Goal: Task Accomplishment & Management: Use online tool/utility

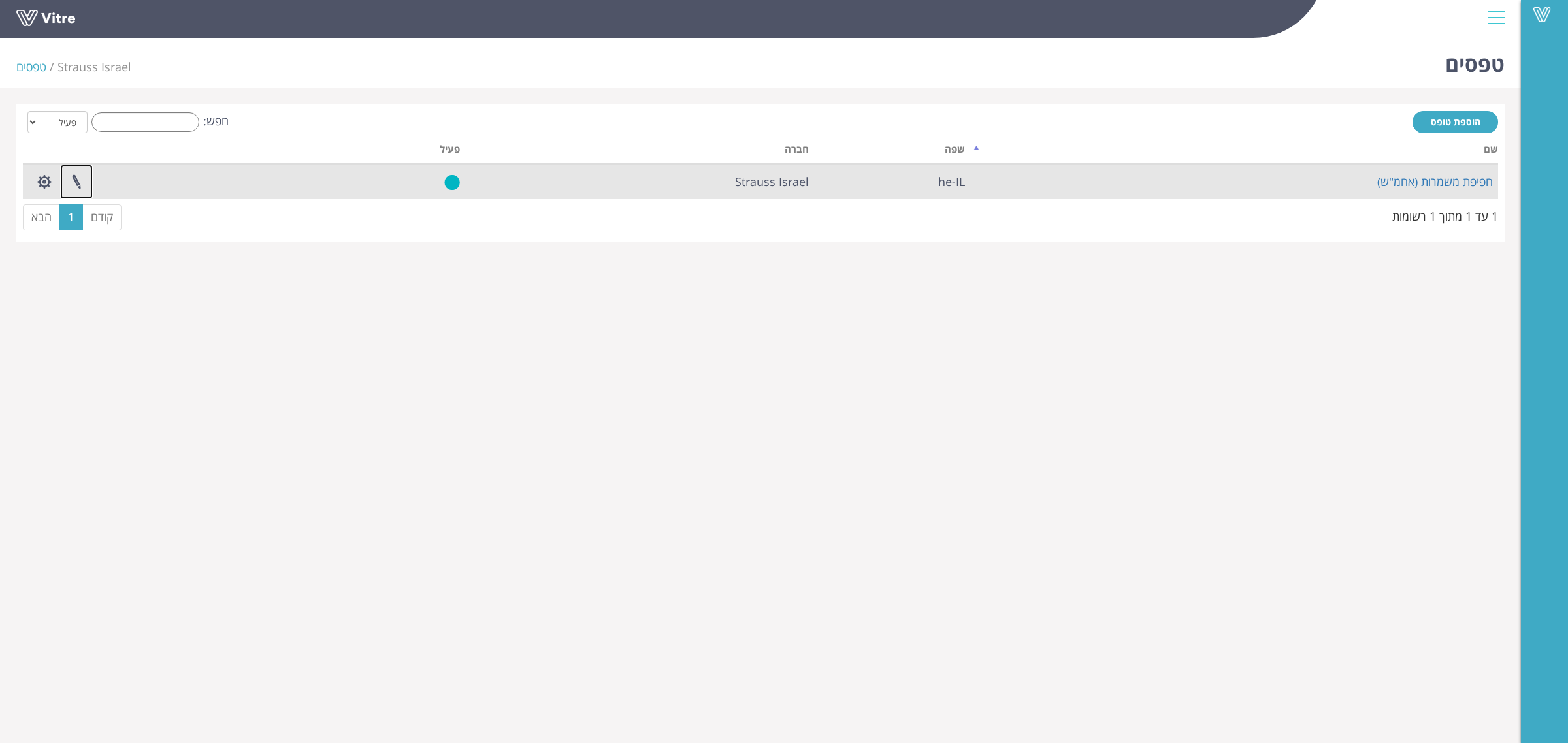
drag, startPoint x: 78, startPoint y: 181, endPoint x: 135, endPoint y: 181, distance: 57.0
click at [78, 181] on link at bounding box center [76, 182] width 33 height 35
click at [1436, 180] on link "חפיפת משמרות (אחמ"ש)" at bounding box center [1435, 181] width 115 height 16
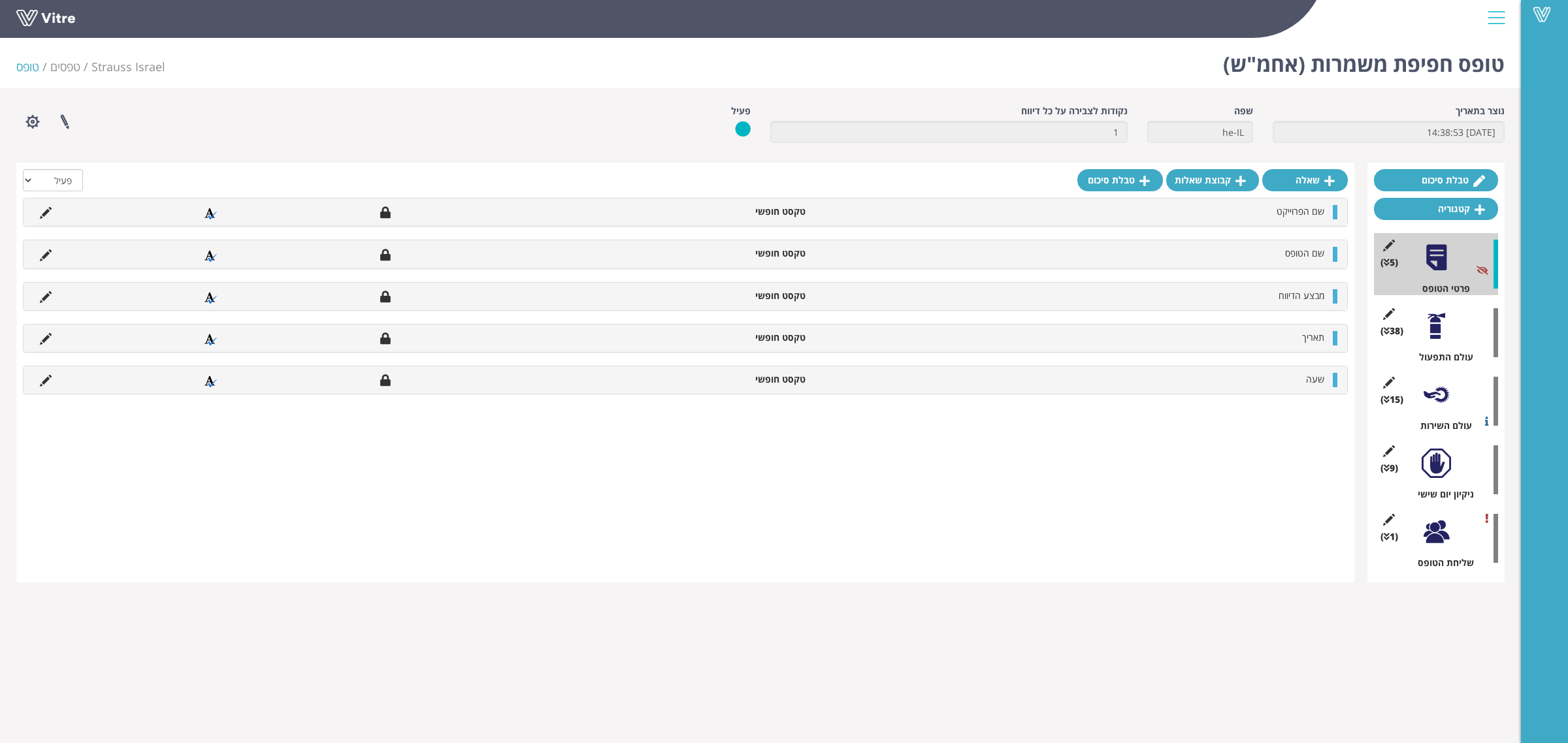
click at [1445, 333] on div at bounding box center [1436, 326] width 30 height 30
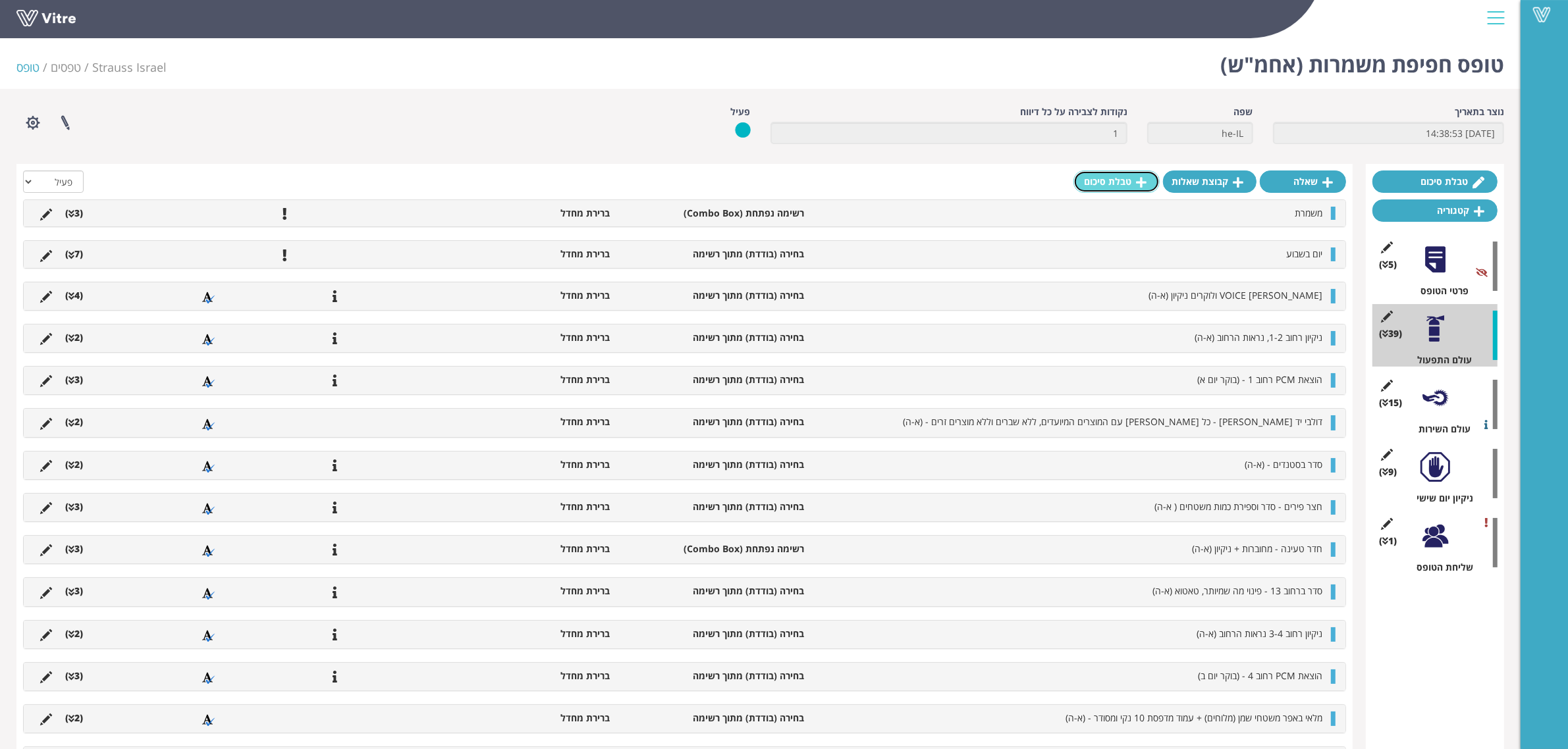
click at [1110, 188] on link "טבלת סיכום" at bounding box center [1116, 182] width 86 height 22
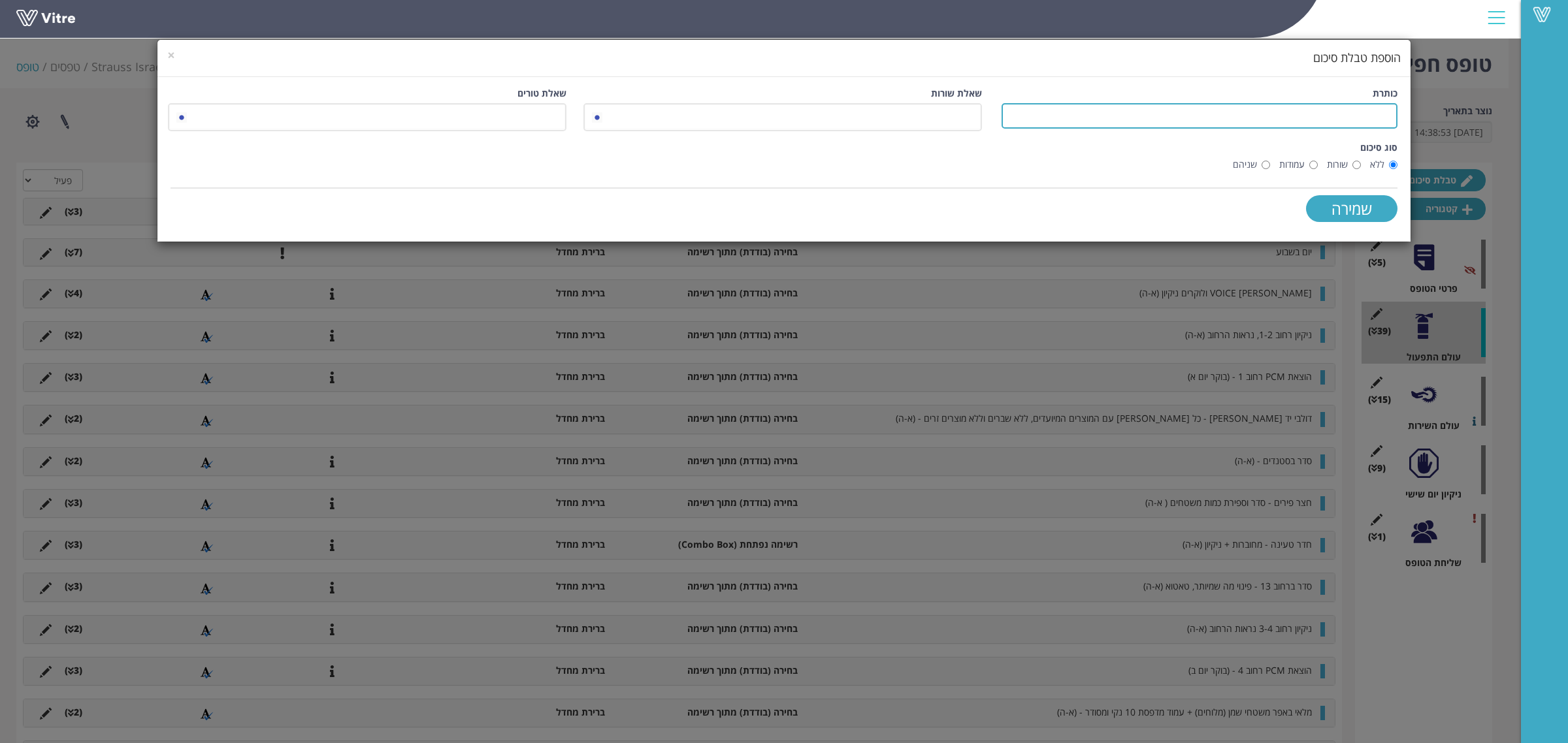
click at [1265, 124] on input "כותרת" at bounding box center [1199, 116] width 396 height 25
type input "עם מי בוצעה החפיפה?"
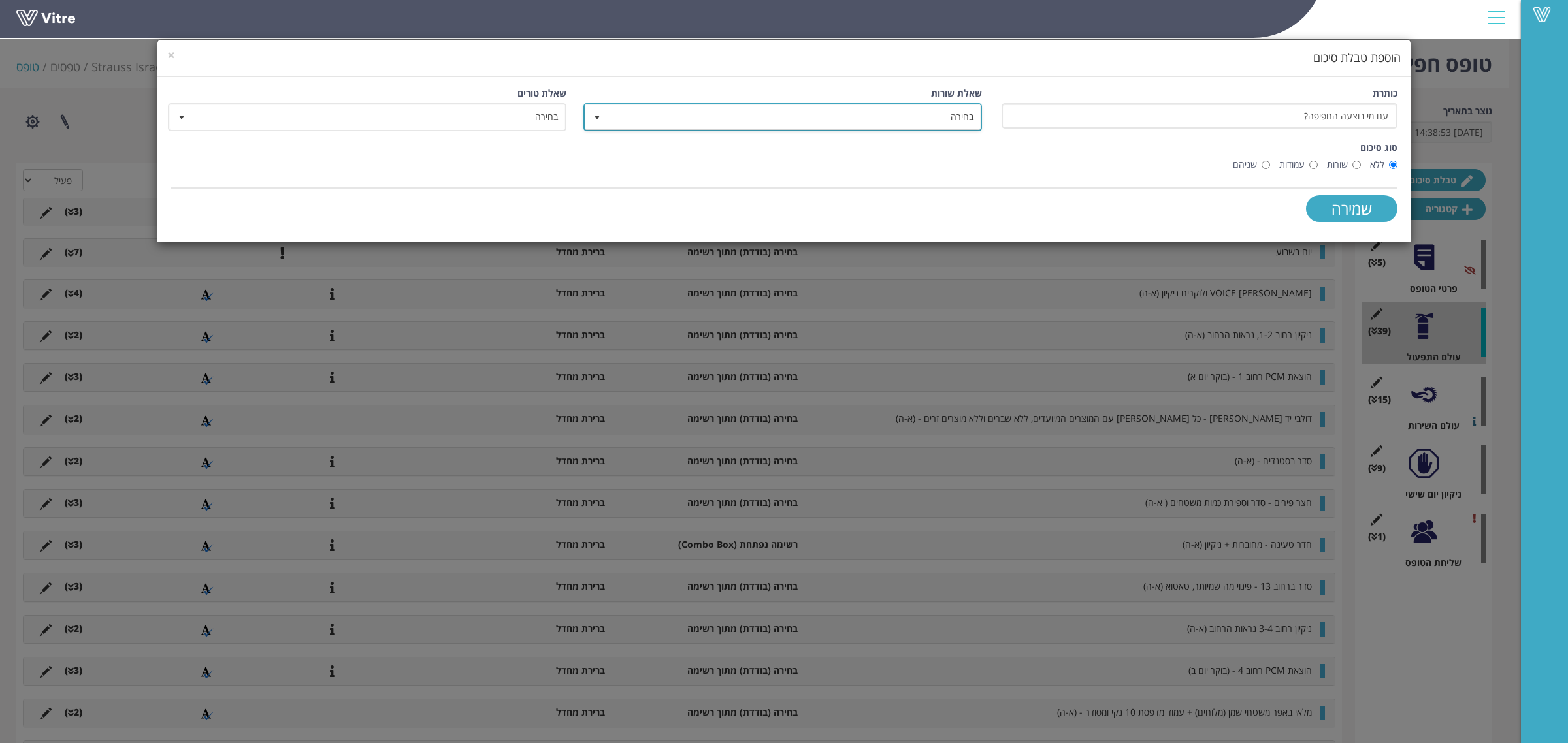
click at [939, 118] on span "בחירה" at bounding box center [795, 117] width 373 height 24
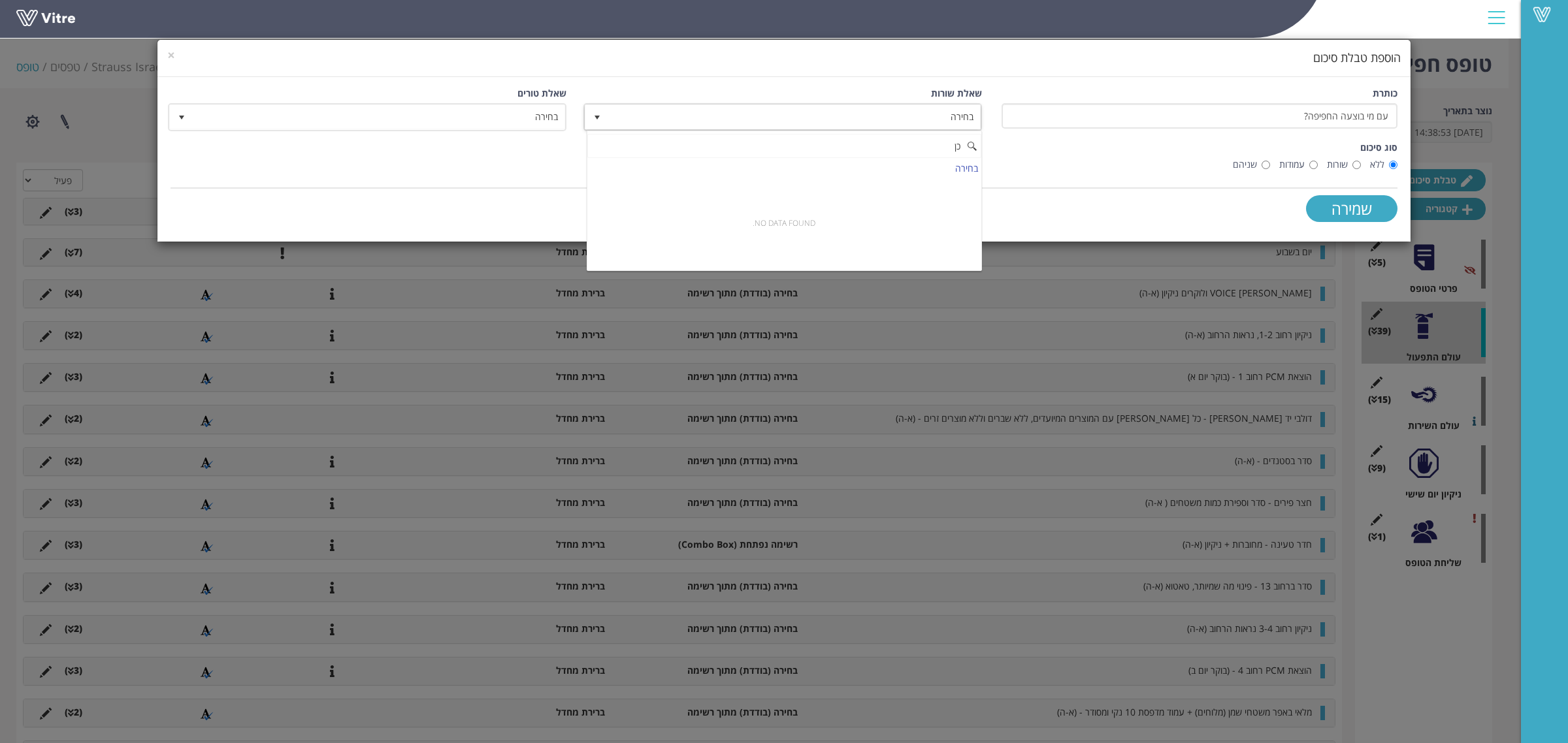
type input "כ"
type input "ב"
type input "[PERSON_NAME]"
drag, startPoint x: 930, startPoint y: 149, endPoint x: 987, endPoint y: 148, distance: 57.0
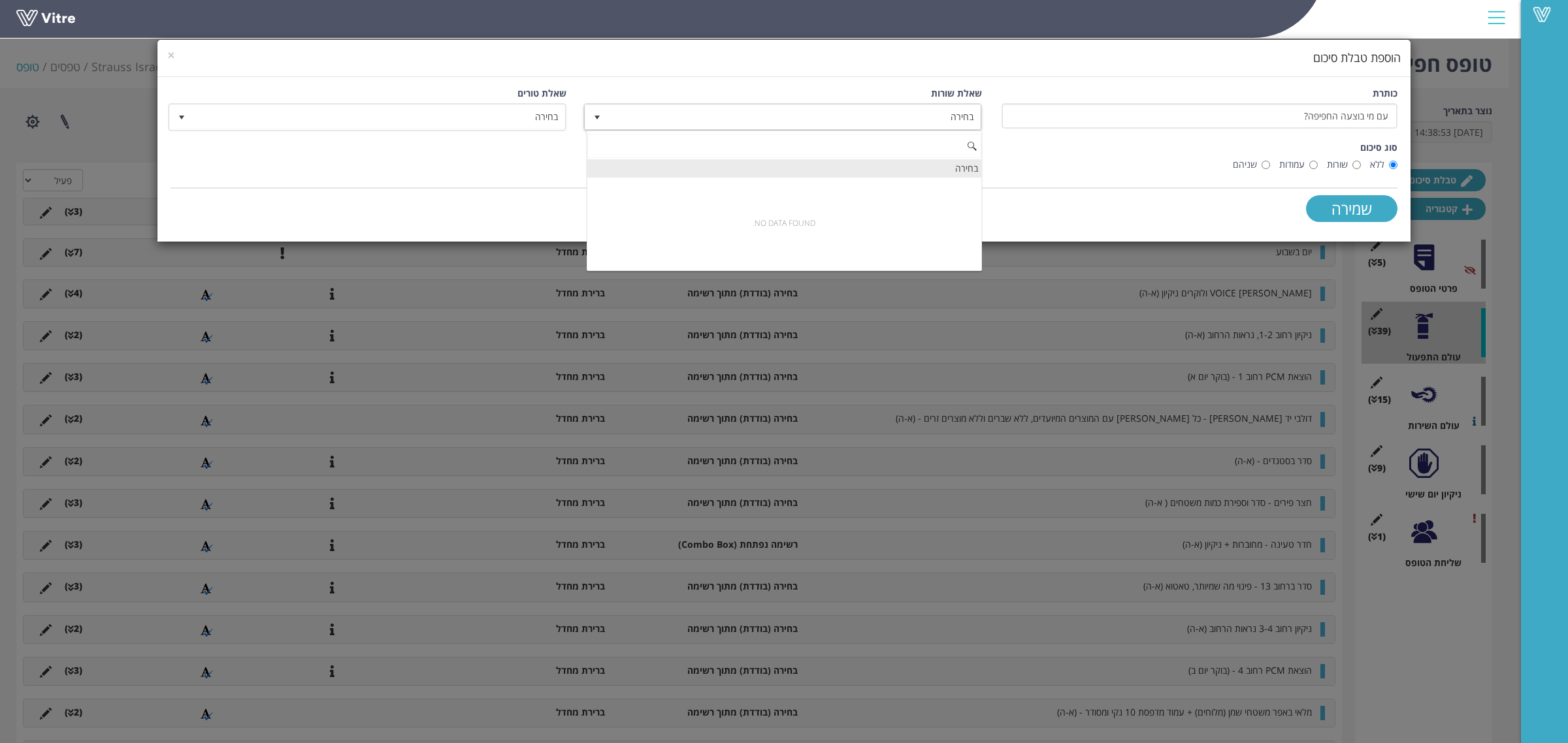
click at [964, 174] on div "בחירה" at bounding box center [784, 169] width 394 height 18
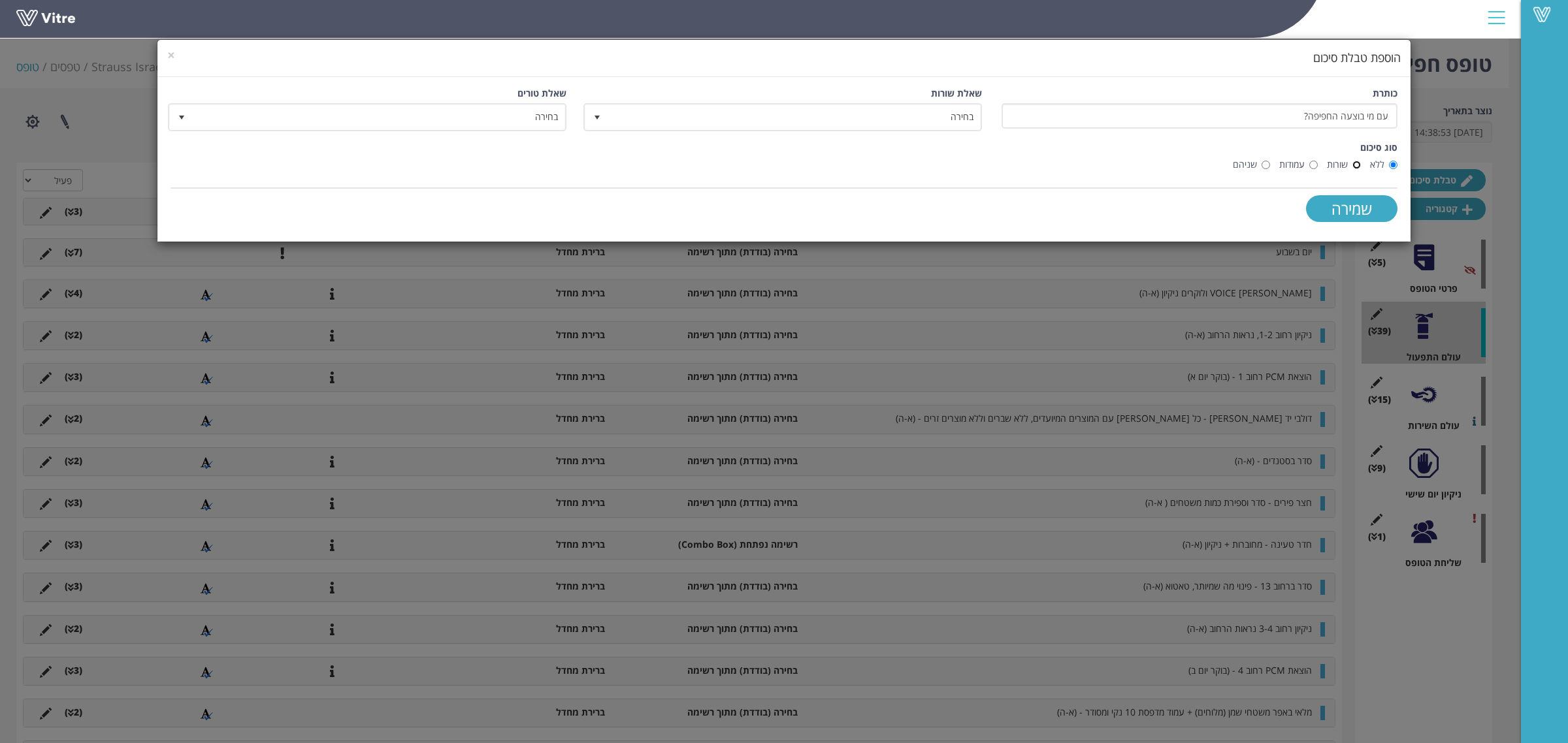
click at [1389, 162] on input "שורות" at bounding box center [1393, 164] width 8 height 8
radio input "true"
click at [1338, 208] on input "שמירה" at bounding box center [1352, 208] width 92 height 27
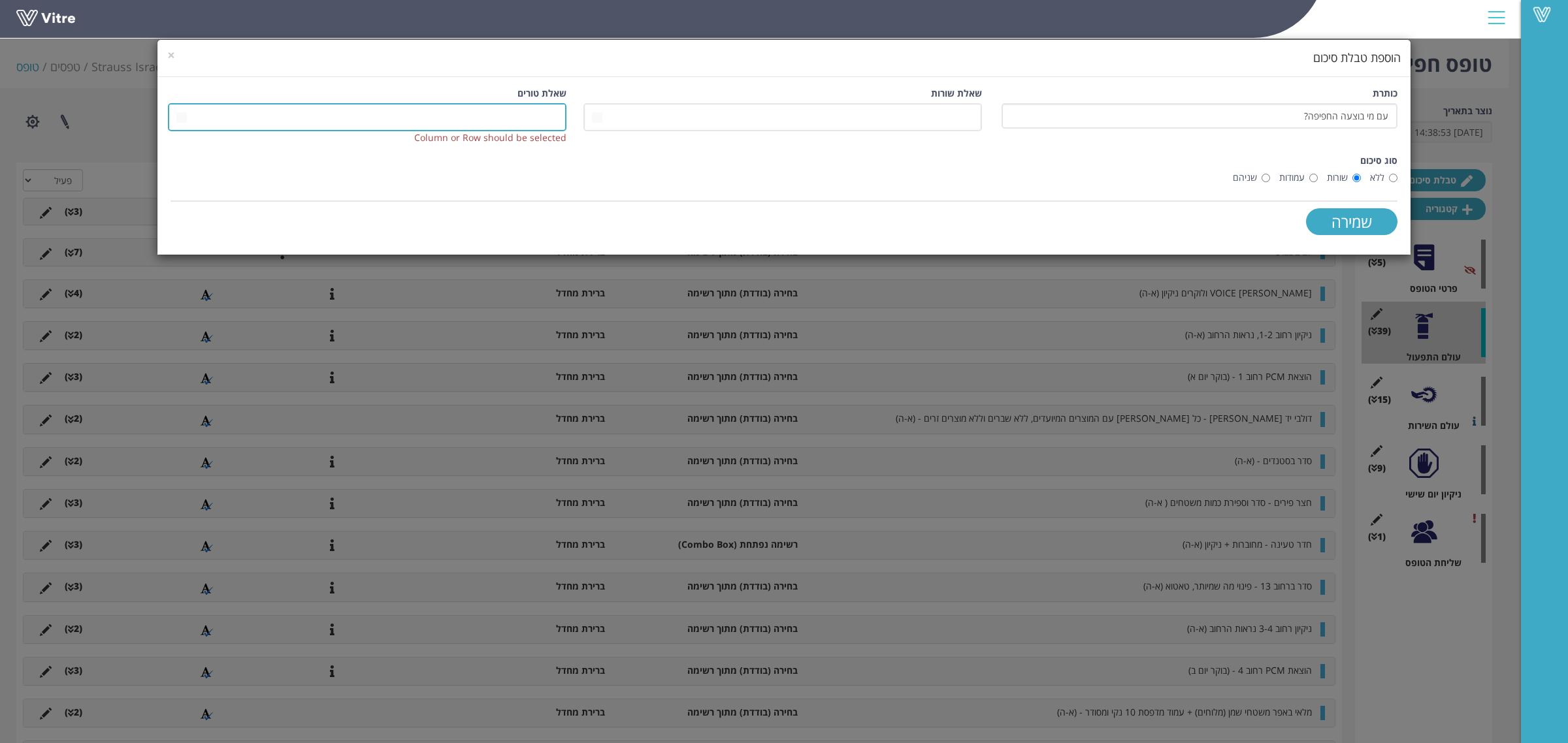
click at [507, 105] on span at bounding box center [379, 117] width 373 height 24
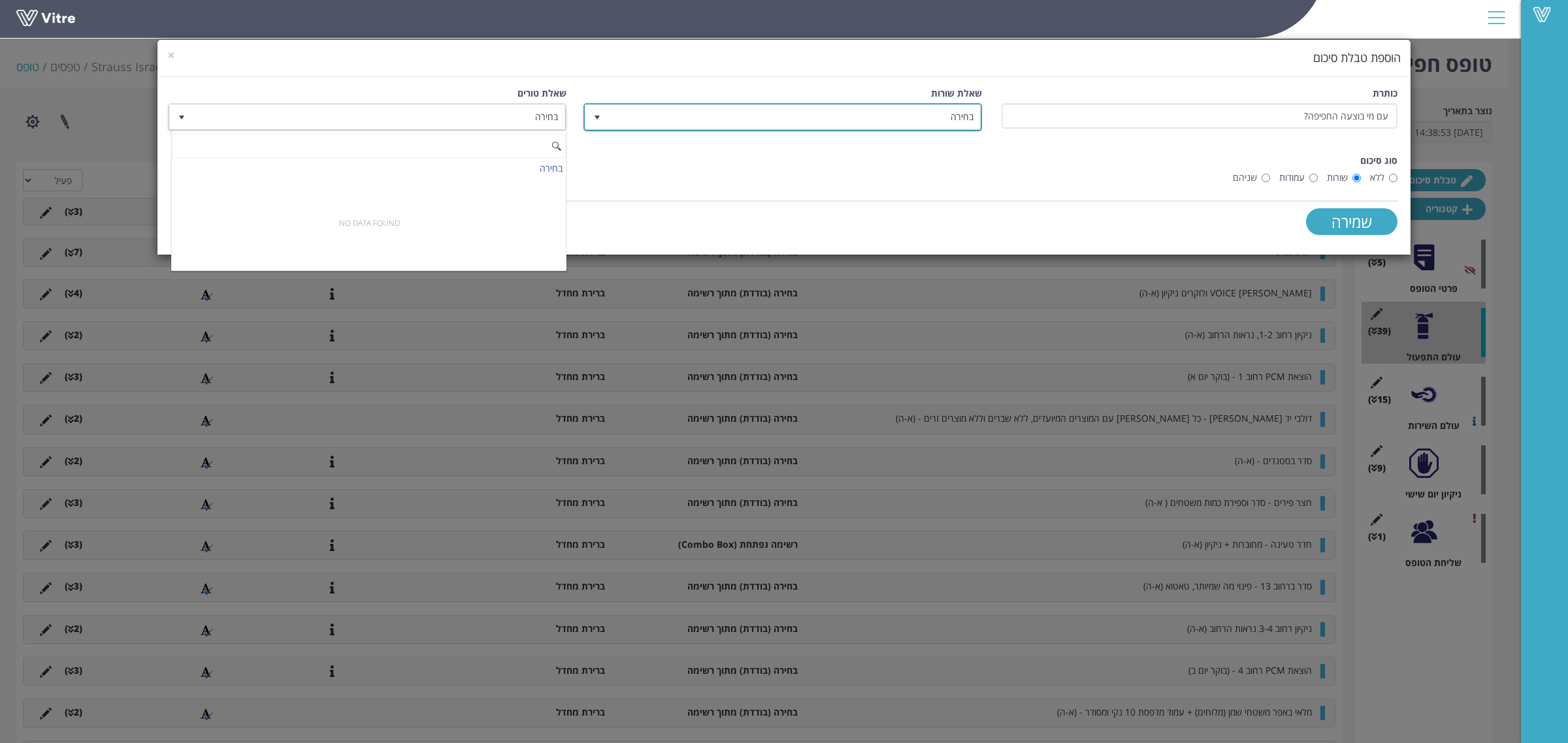
click at [765, 122] on span "בחירה" at bounding box center [795, 117] width 373 height 24
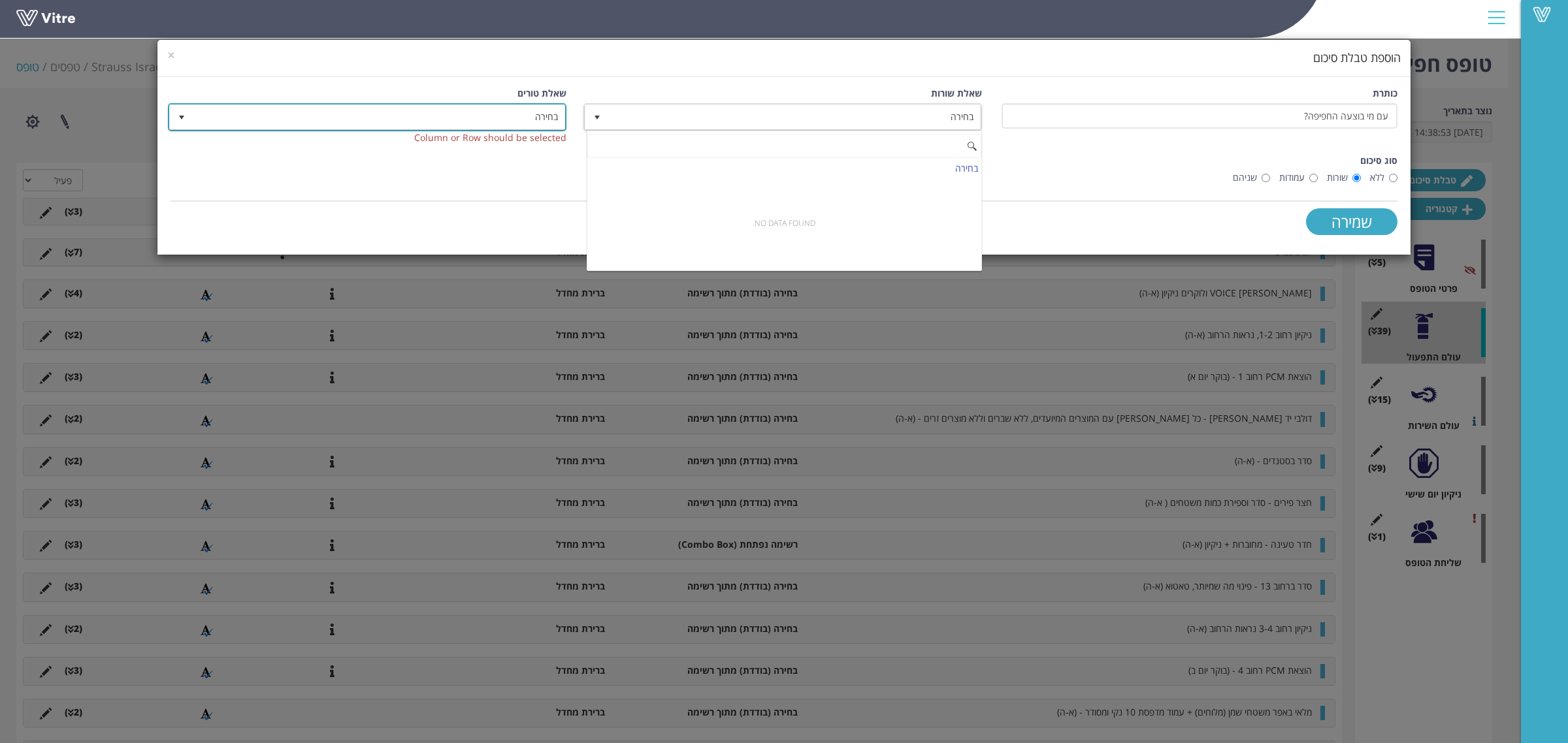
click at [554, 124] on span "בחירה" at bounding box center [379, 117] width 373 height 24
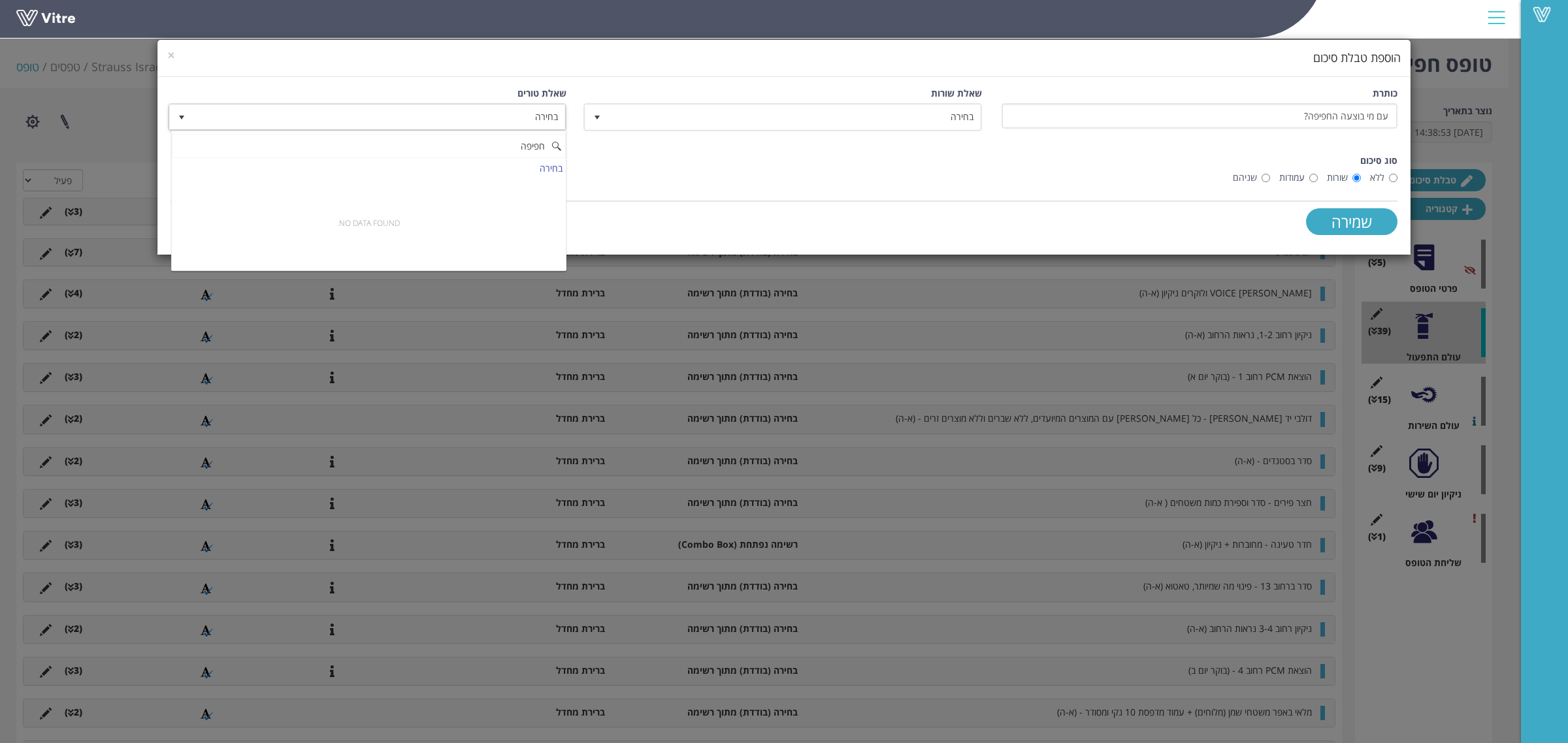
click at [531, 152] on input "חפיפה" at bounding box center [368, 146] width 394 height 25
click at [546, 171] on div "בחירה" at bounding box center [368, 169] width 394 height 18
type input "חפיפה"
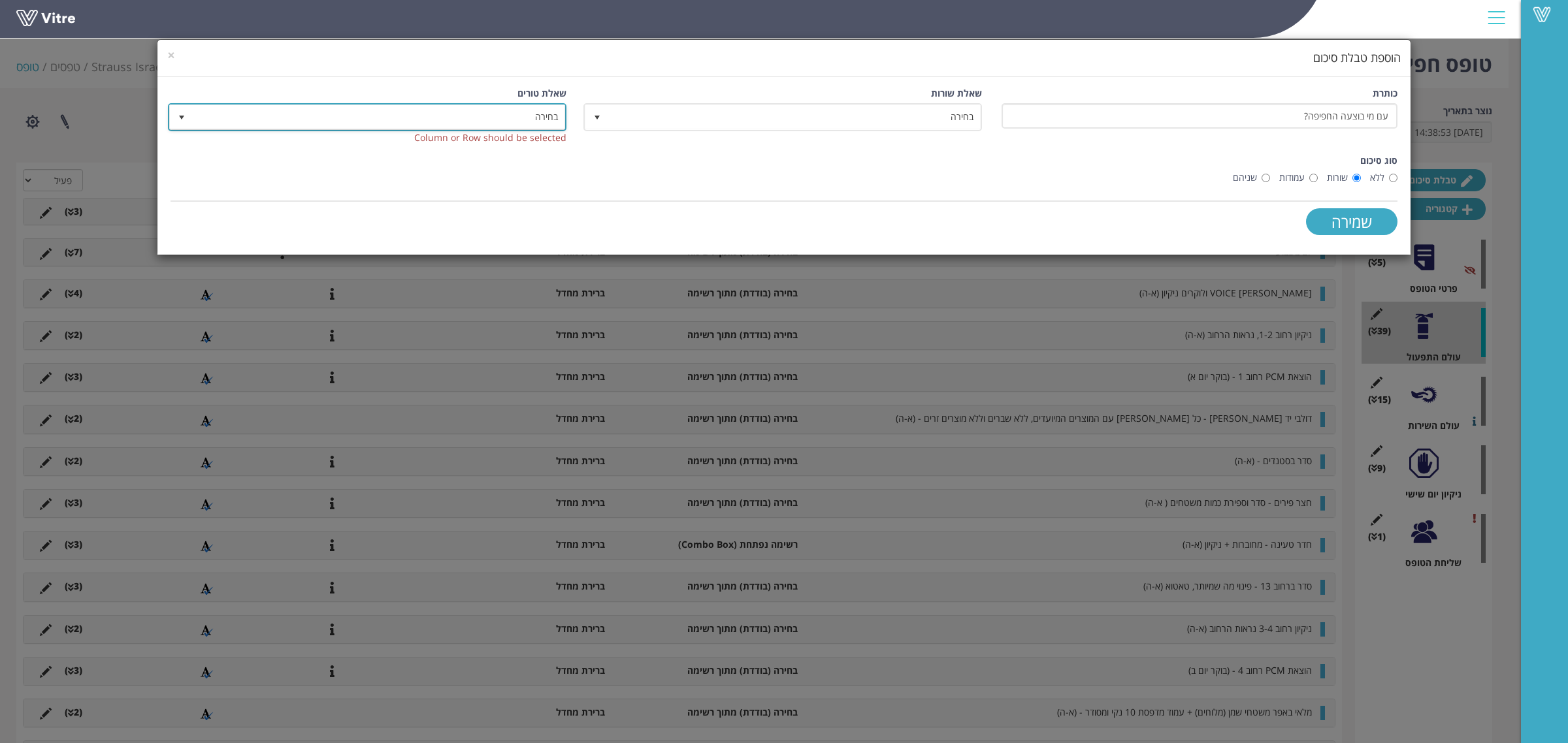
click at [520, 115] on span "בחירה" at bounding box center [379, 117] width 373 height 24
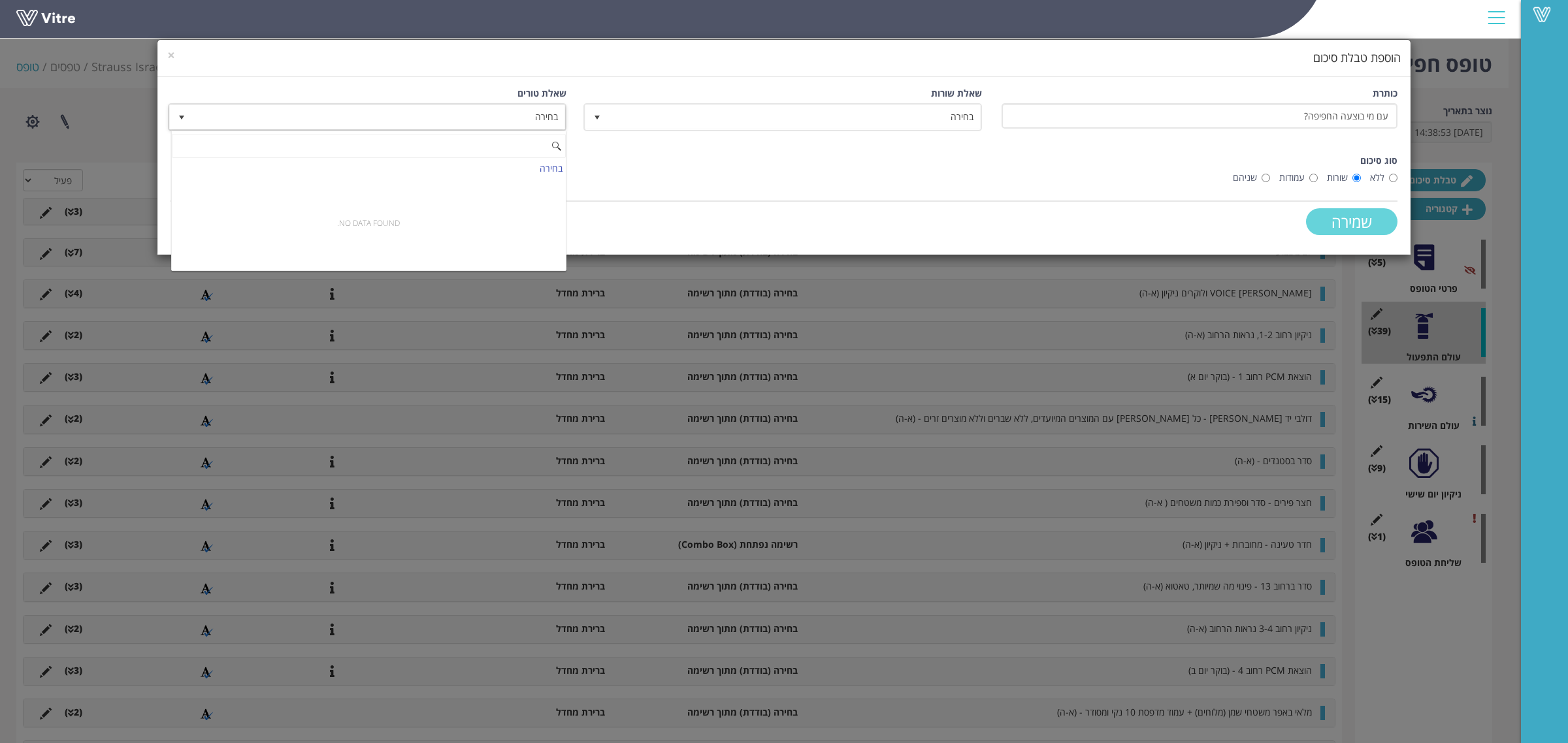
click at [1365, 230] on input "שמירה" at bounding box center [1352, 222] width 92 height 27
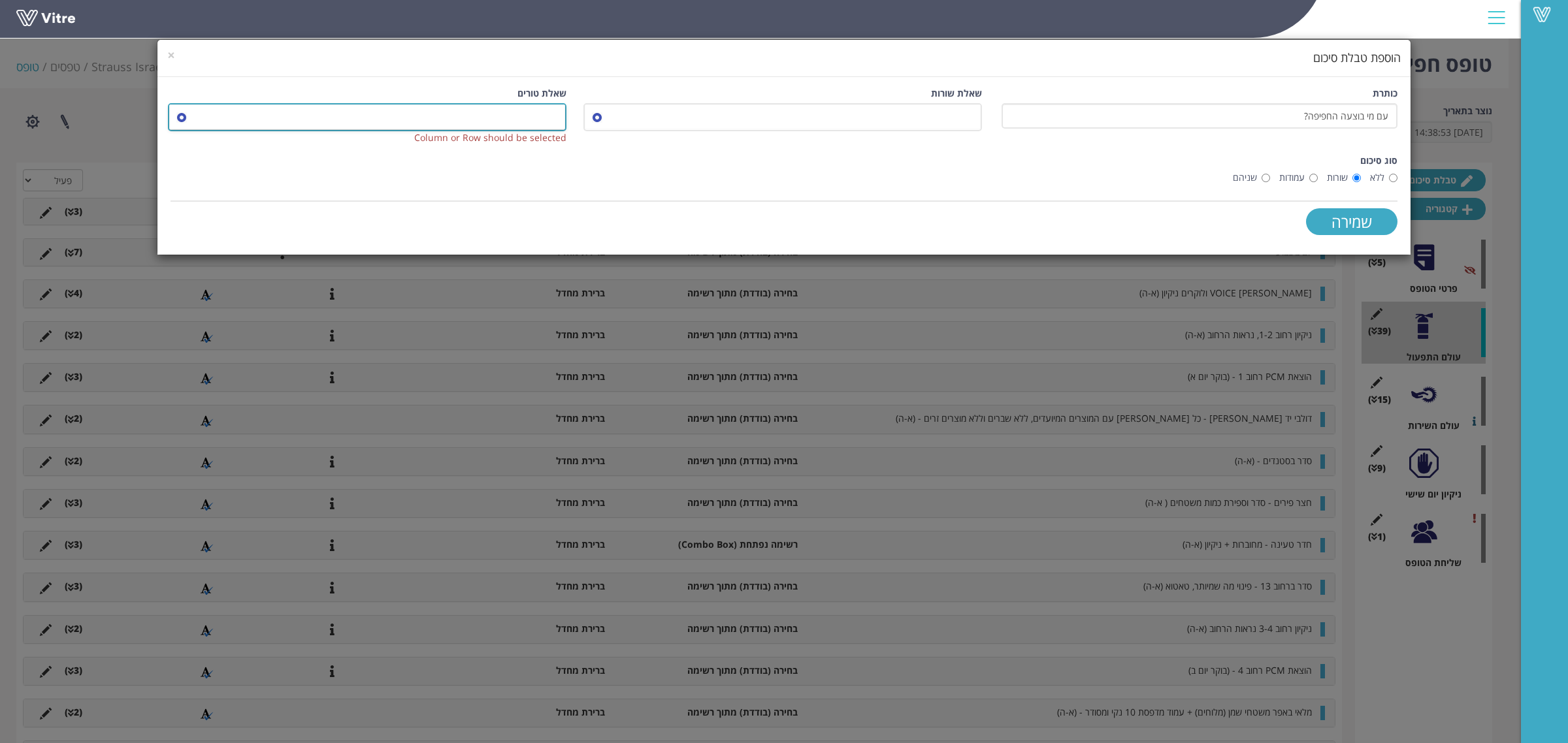
click at [505, 118] on span at bounding box center [379, 117] width 373 height 24
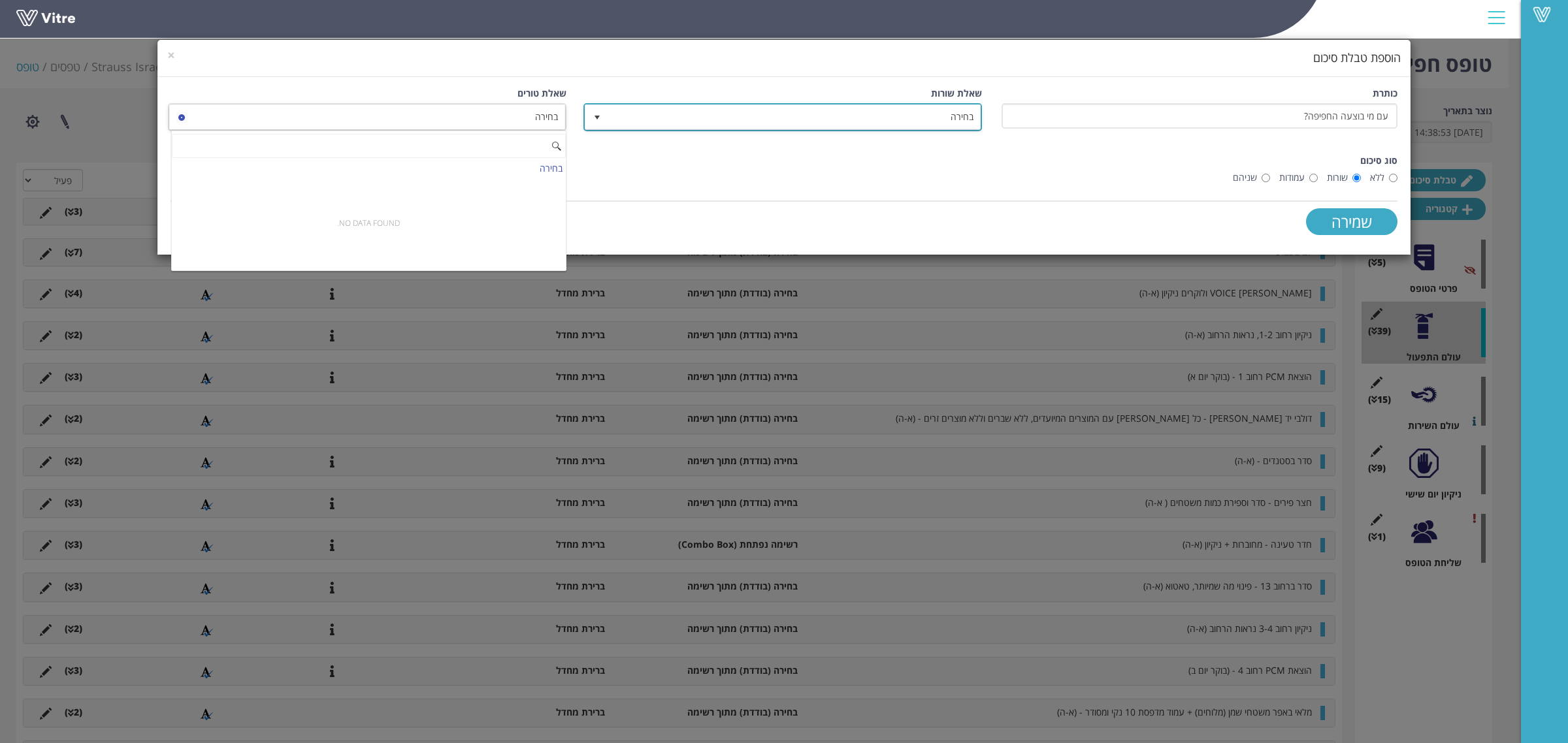
click at [681, 120] on span "בחירה" at bounding box center [795, 117] width 373 height 24
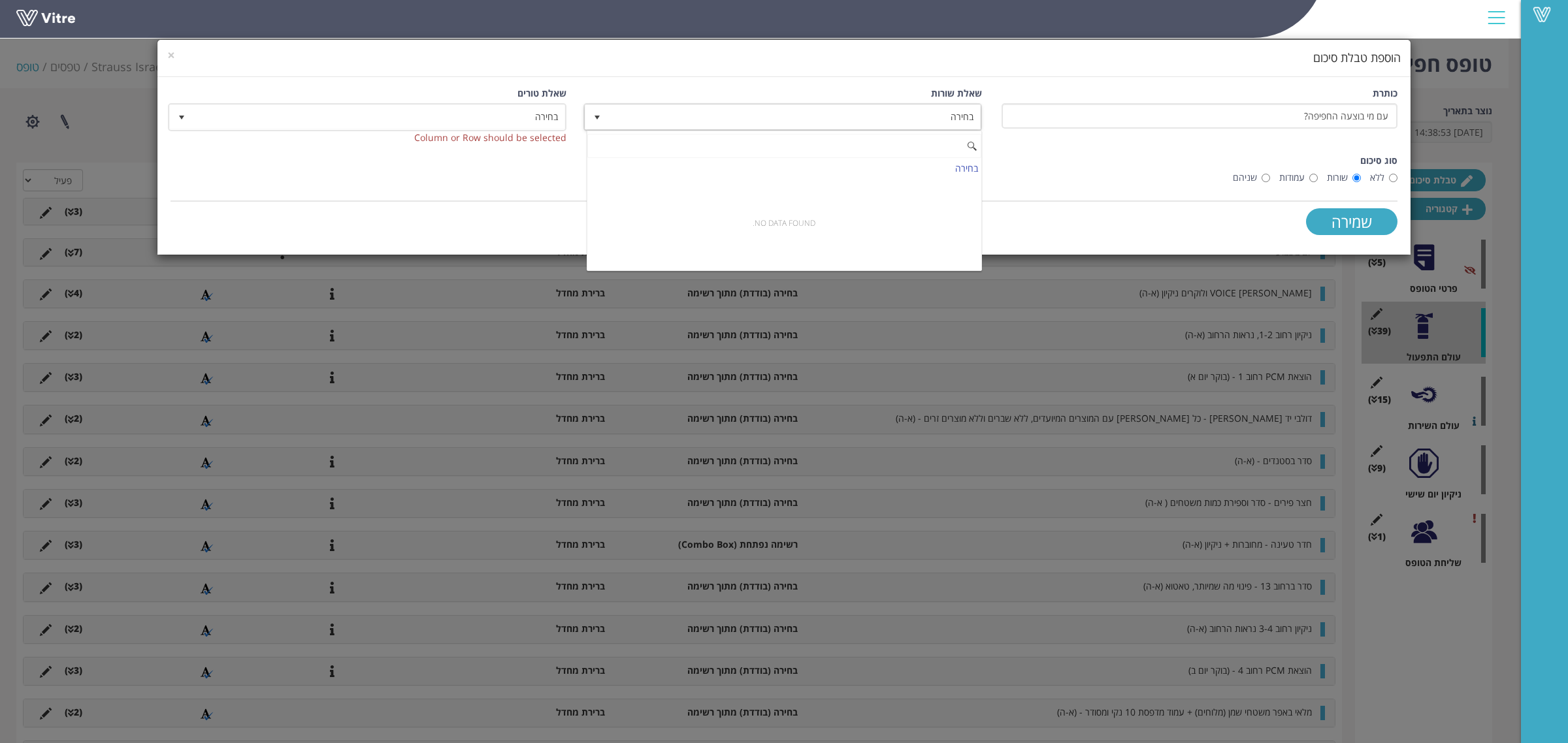
click at [811, 154] on input at bounding box center [784, 146] width 394 height 25
drag, startPoint x: 812, startPoint y: 152, endPoint x: 984, endPoint y: 147, distance: 172.1
type input "1"
click at [1127, 177] on div "ללא שורות עמודות שניהם" at bounding box center [784, 177] width 1227 height 14
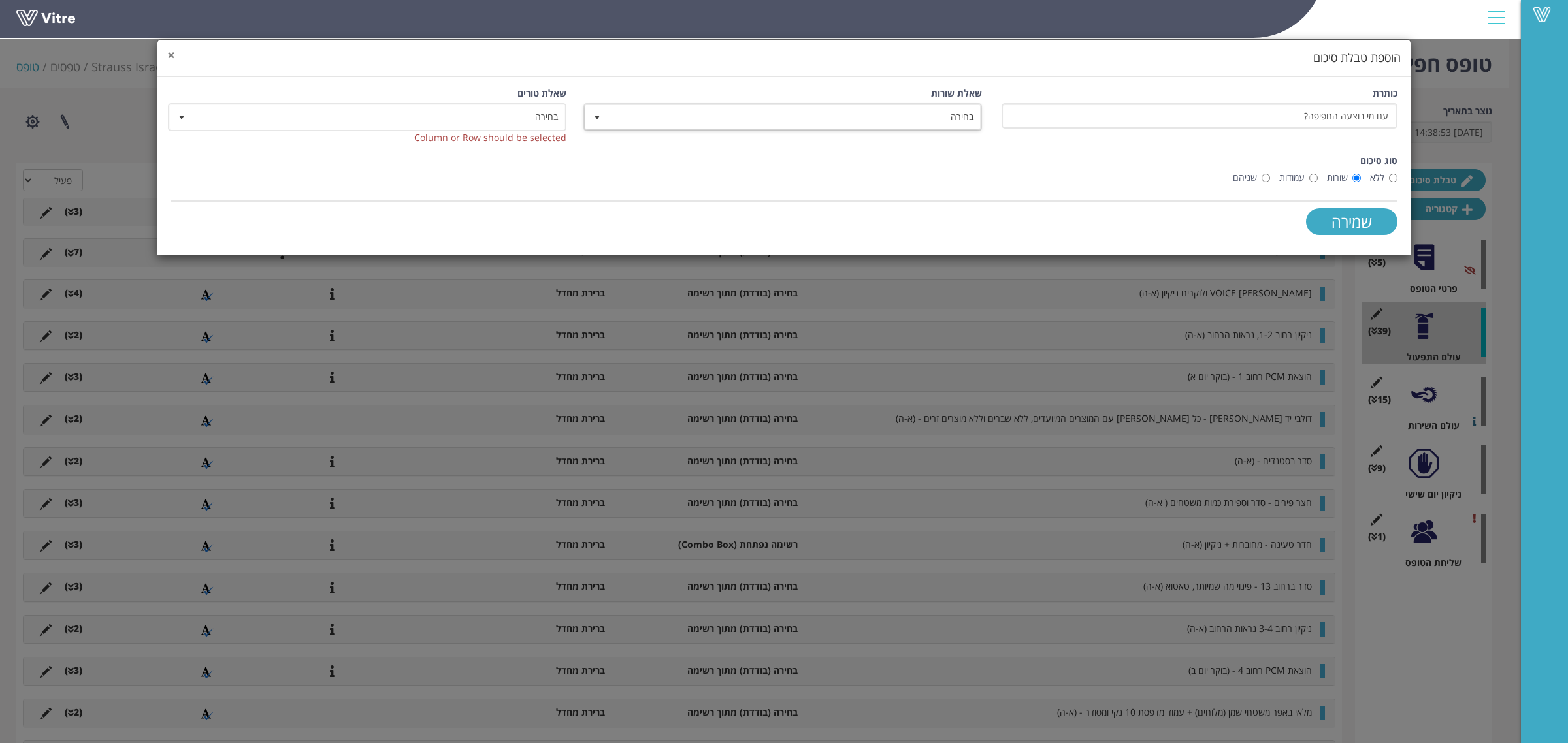
click at [171, 52] on span "×" at bounding box center [171, 55] width 8 height 18
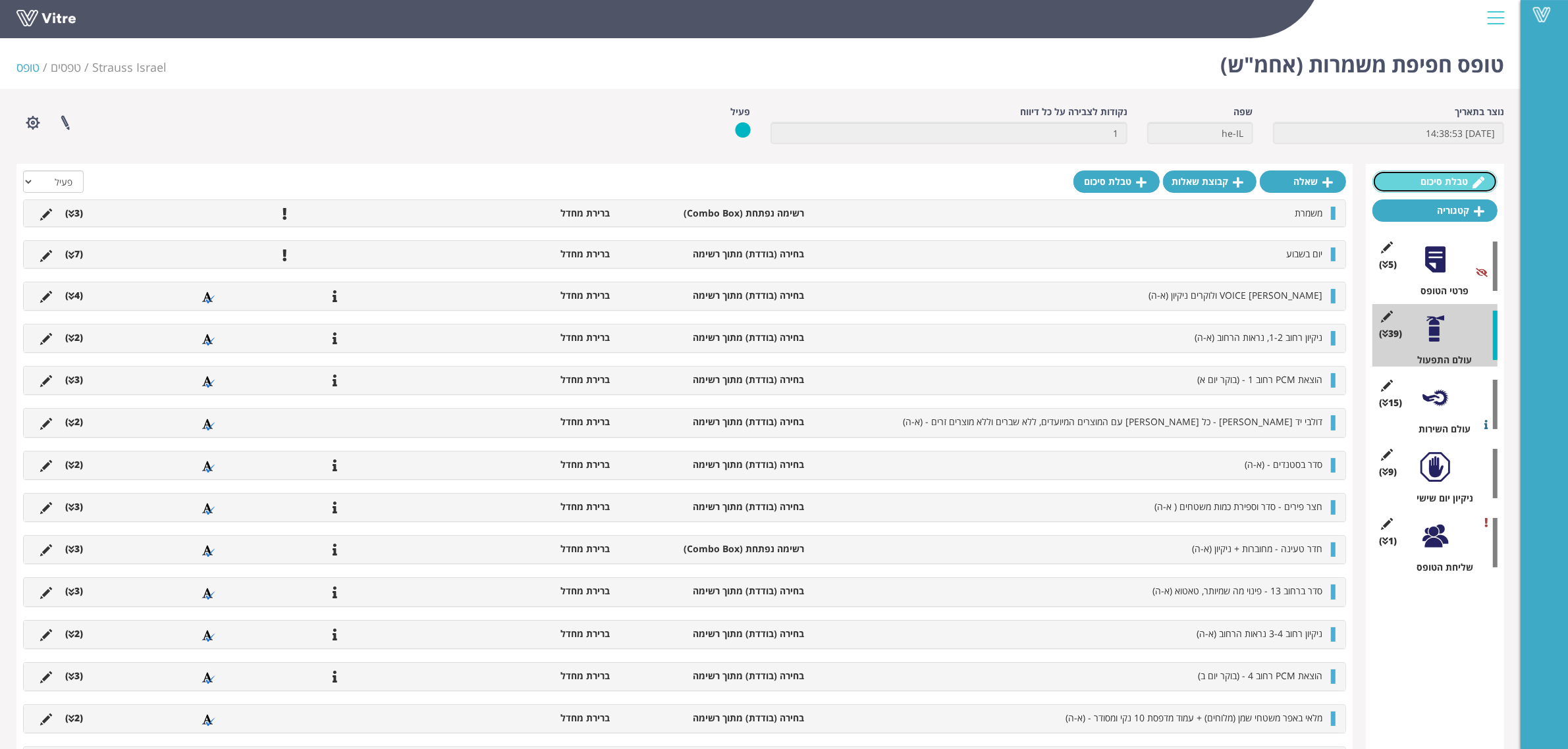
click at [1455, 189] on link "טבלת סיכום" at bounding box center [1435, 182] width 125 height 22
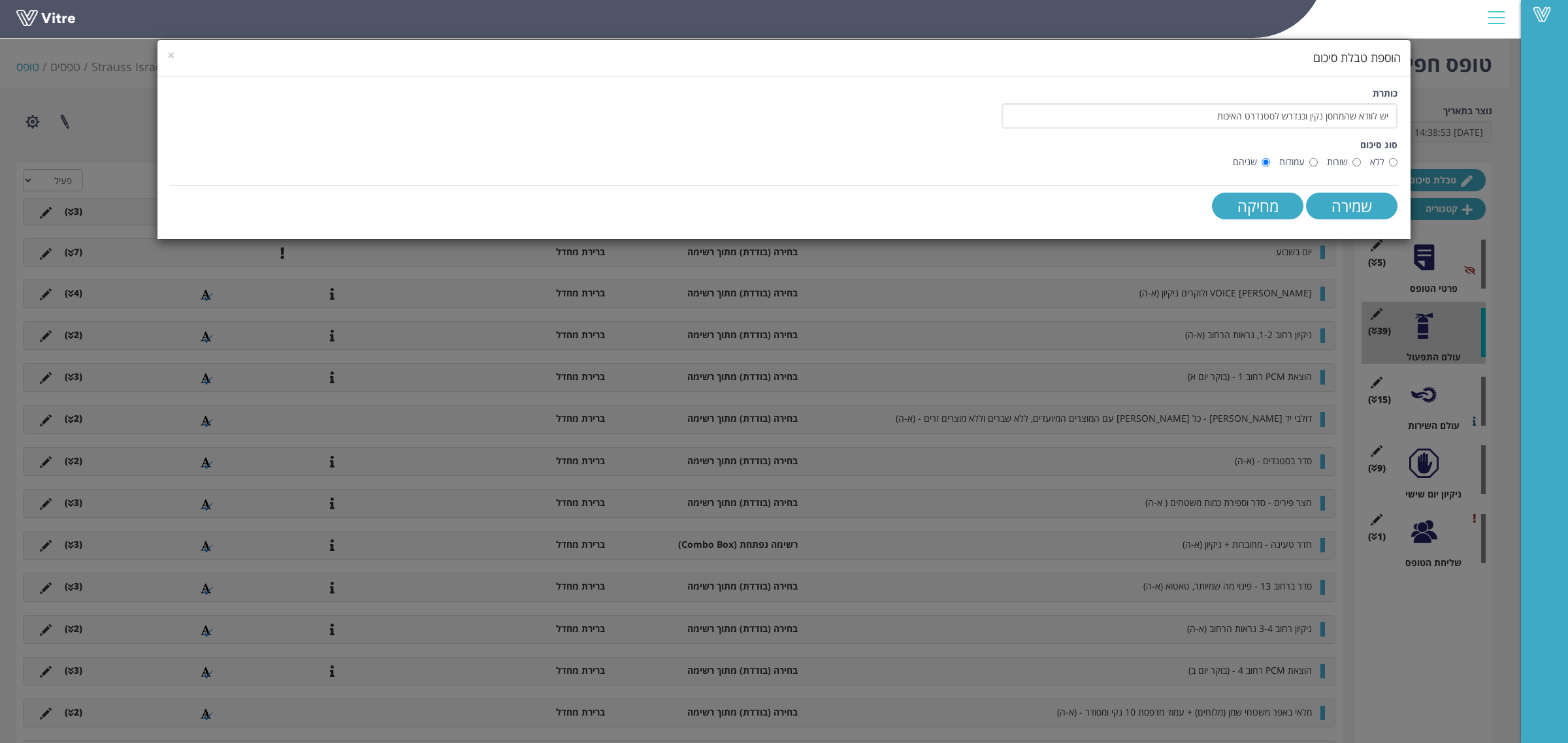
click at [175, 54] on h4 "הוספת טבלת סיכום" at bounding box center [784, 58] width 1234 height 17
click at [1359, 204] on input "שמירה" at bounding box center [1352, 206] width 92 height 27
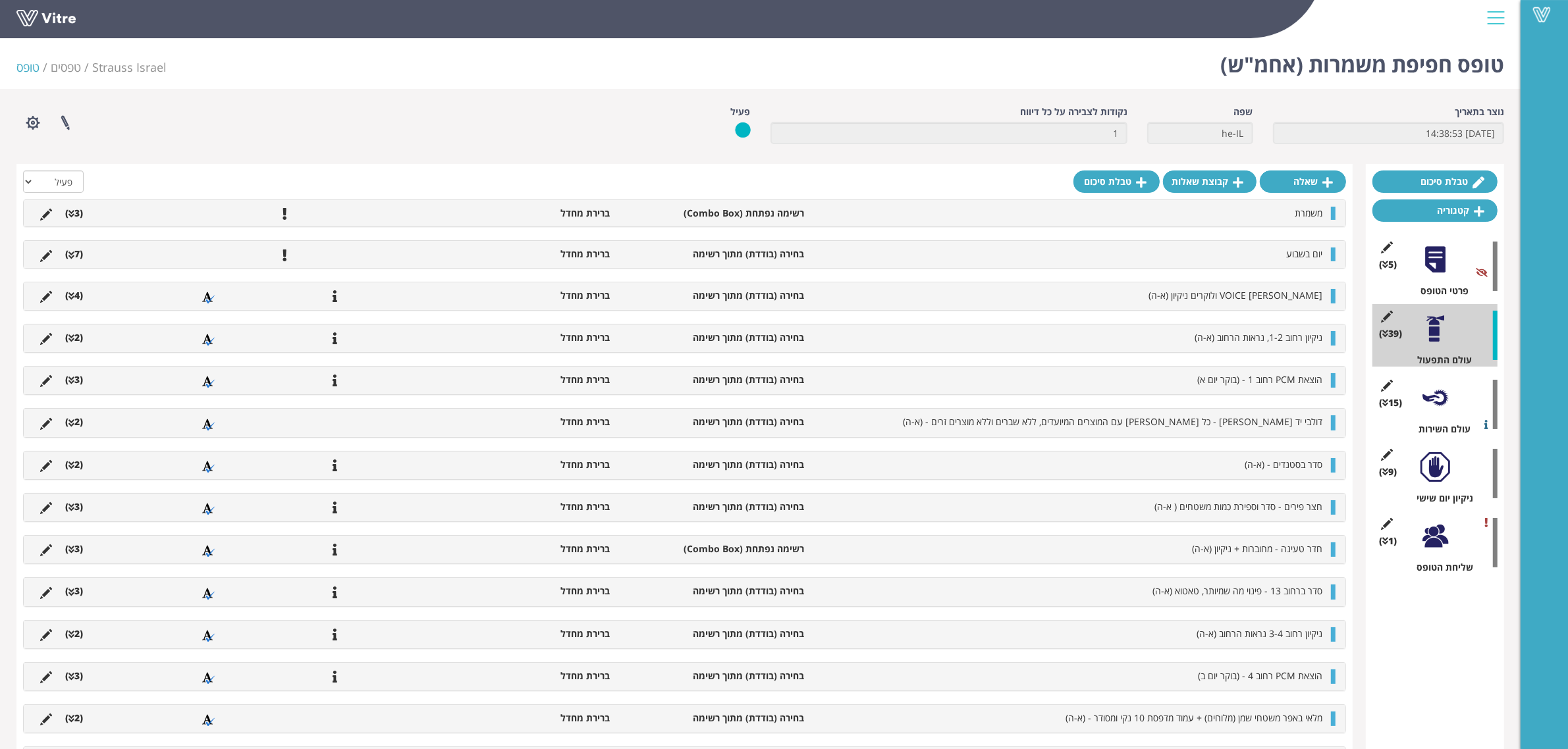
click at [1432, 540] on div at bounding box center [1435, 537] width 30 height 30
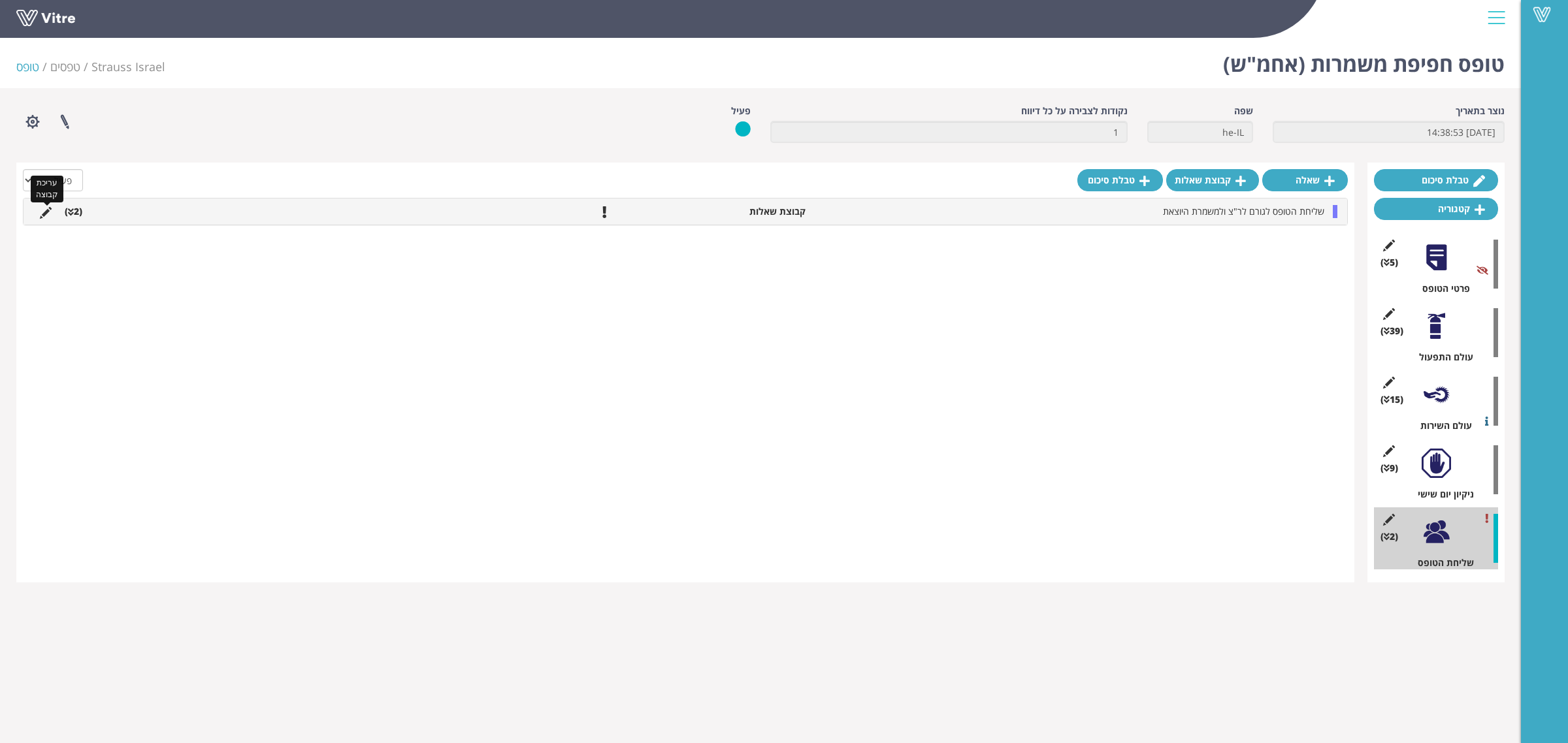
click at [46, 214] on icon at bounding box center [46, 213] width 12 height 12
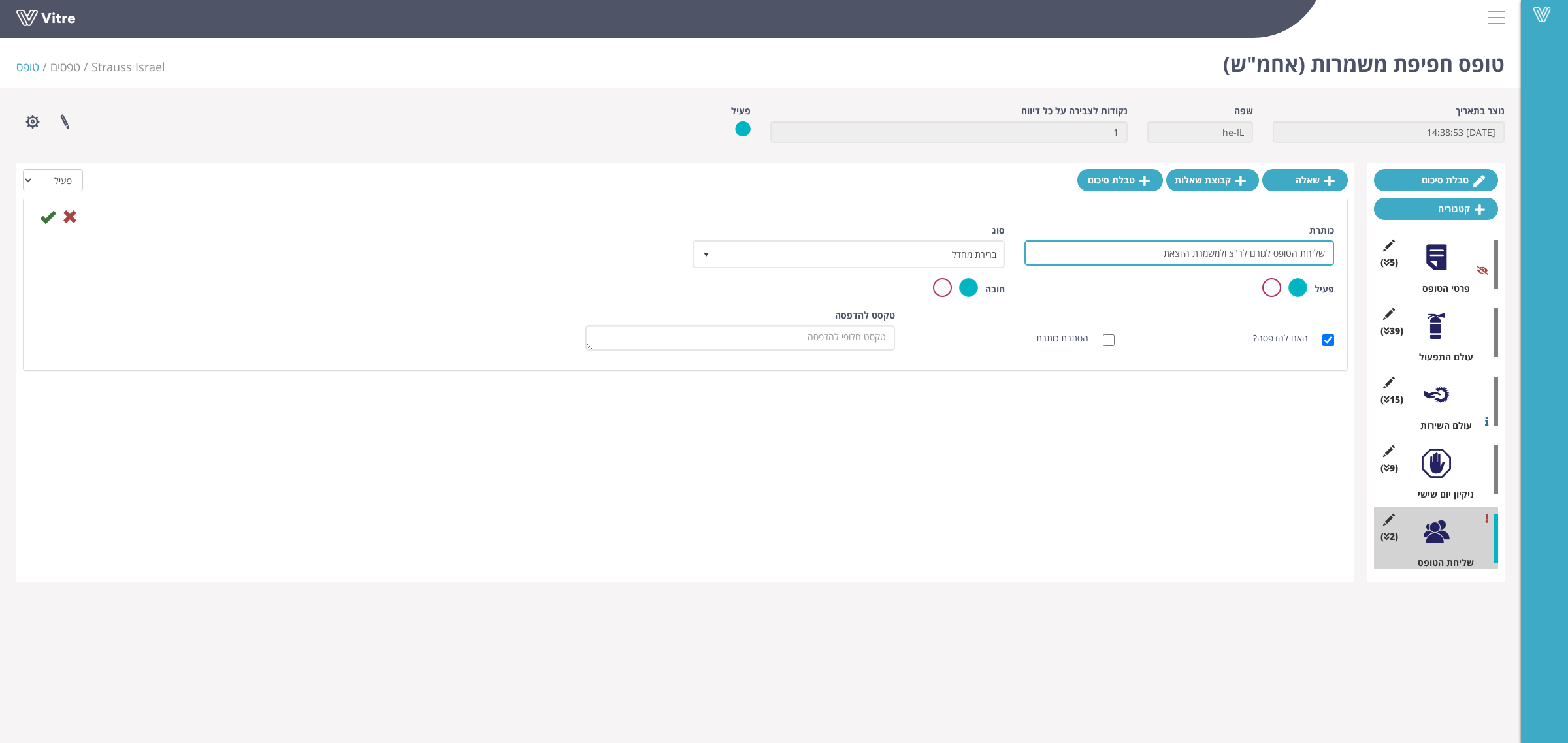
click at [1251, 259] on input "שליחת הטופס לגורם לר"צ ולמשמרת היוצאת" at bounding box center [1179, 253] width 310 height 25
click at [1261, 253] on input "שליחת הטופס לגורם לר"צ ולמשמרת היוצאת" at bounding box center [1179, 253] width 310 height 25
click at [1254, 248] on input "שליחת הטופס לר"צ ולמשמרת היוצאת" at bounding box center [1179, 253] width 310 height 25
click at [1210, 249] on input "שליחת הטופס לר"צ שלך ולמשמרת היוצאת" at bounding box center [1179, 253] width 310 height 25
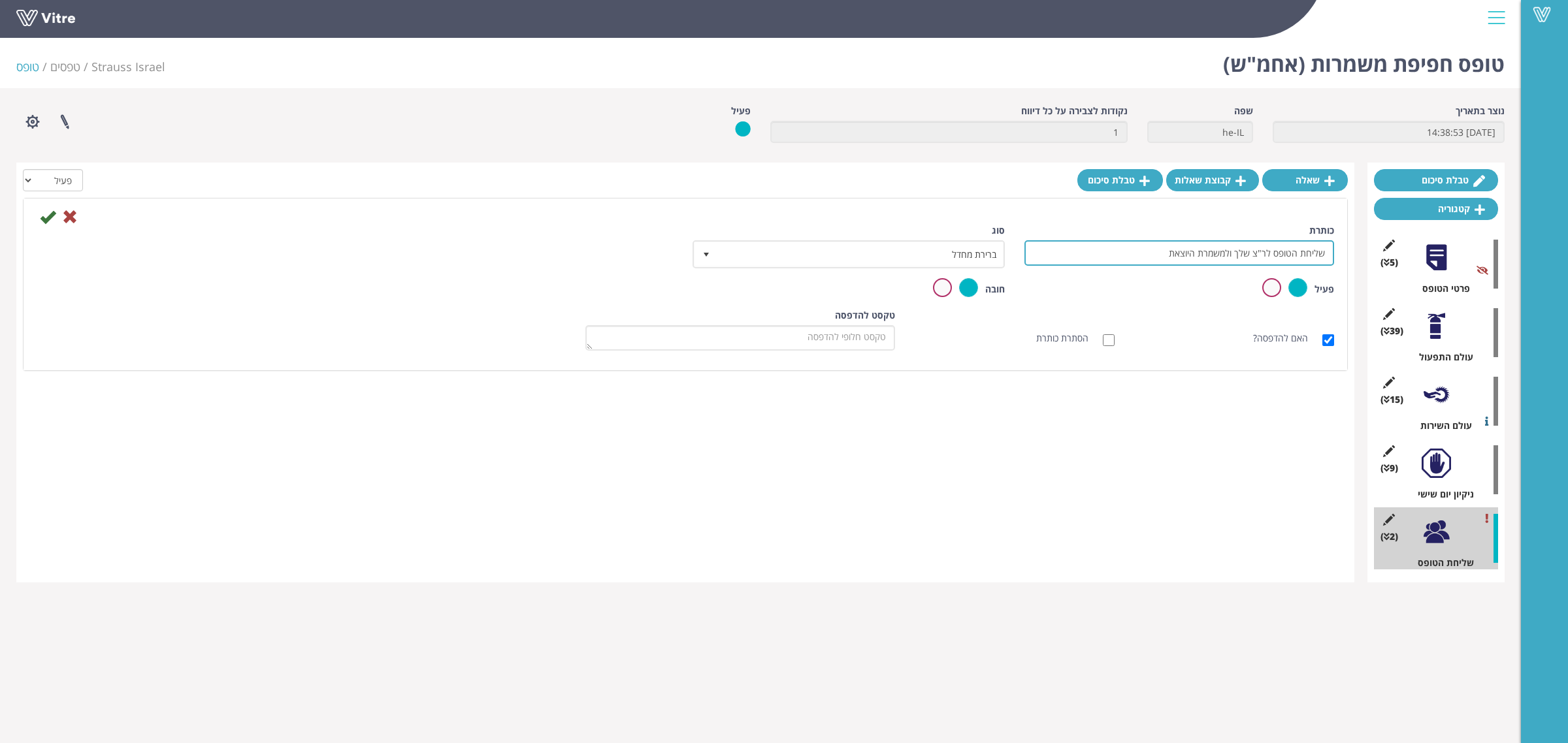
click at [1210, 249] on input "שליחת הטופס לר"צ שלך ולמשמרת היוצאת" at bounding box center [1179, 253] width 310 height 25
type input "שליחת הטופס לר"צ שלך ולאחמש במשמרת היוצאת"
click at [47, 217] on icon at bounding box center [47, 217] width 16 height 16
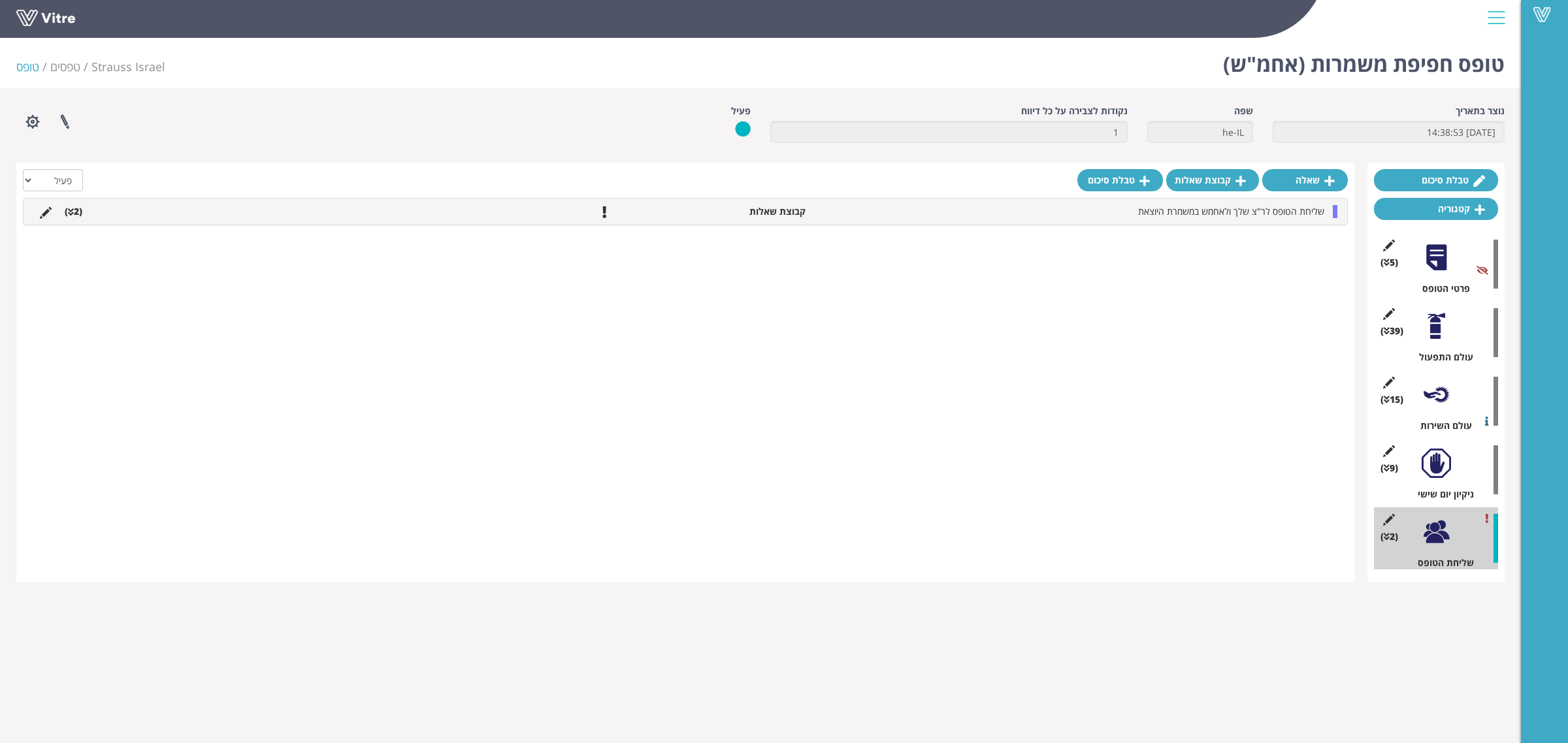
click at [81, 220] on div "שליחת הטופס לר"צ שלך ולאחמש במשמרת היוצאת קבוצת שאלות (2 )" at bounding box center [686, 211] width 1324 height 26
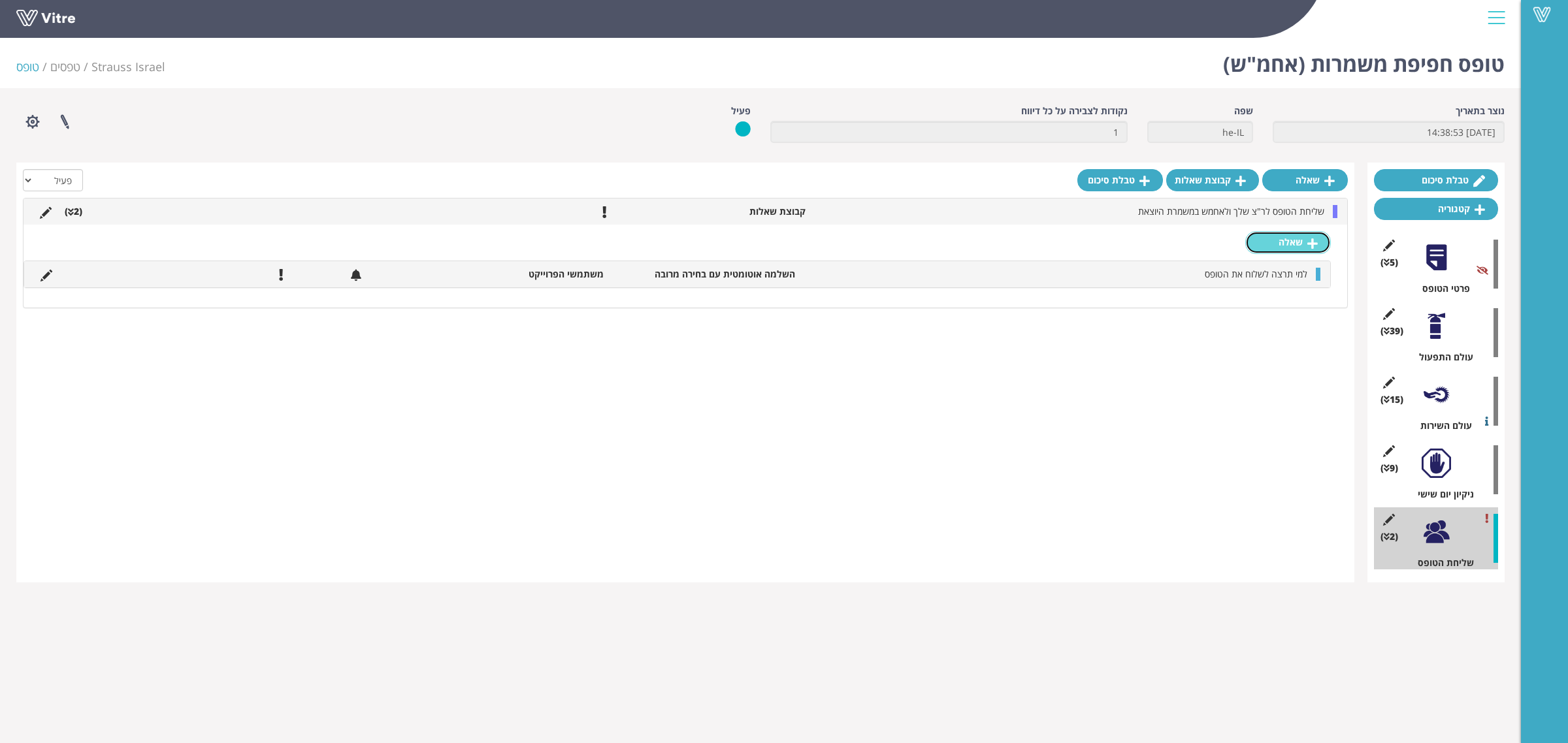
click at [1272, 242] on link "שאלה" at bounding box center [1288, 242] width 86 height 22
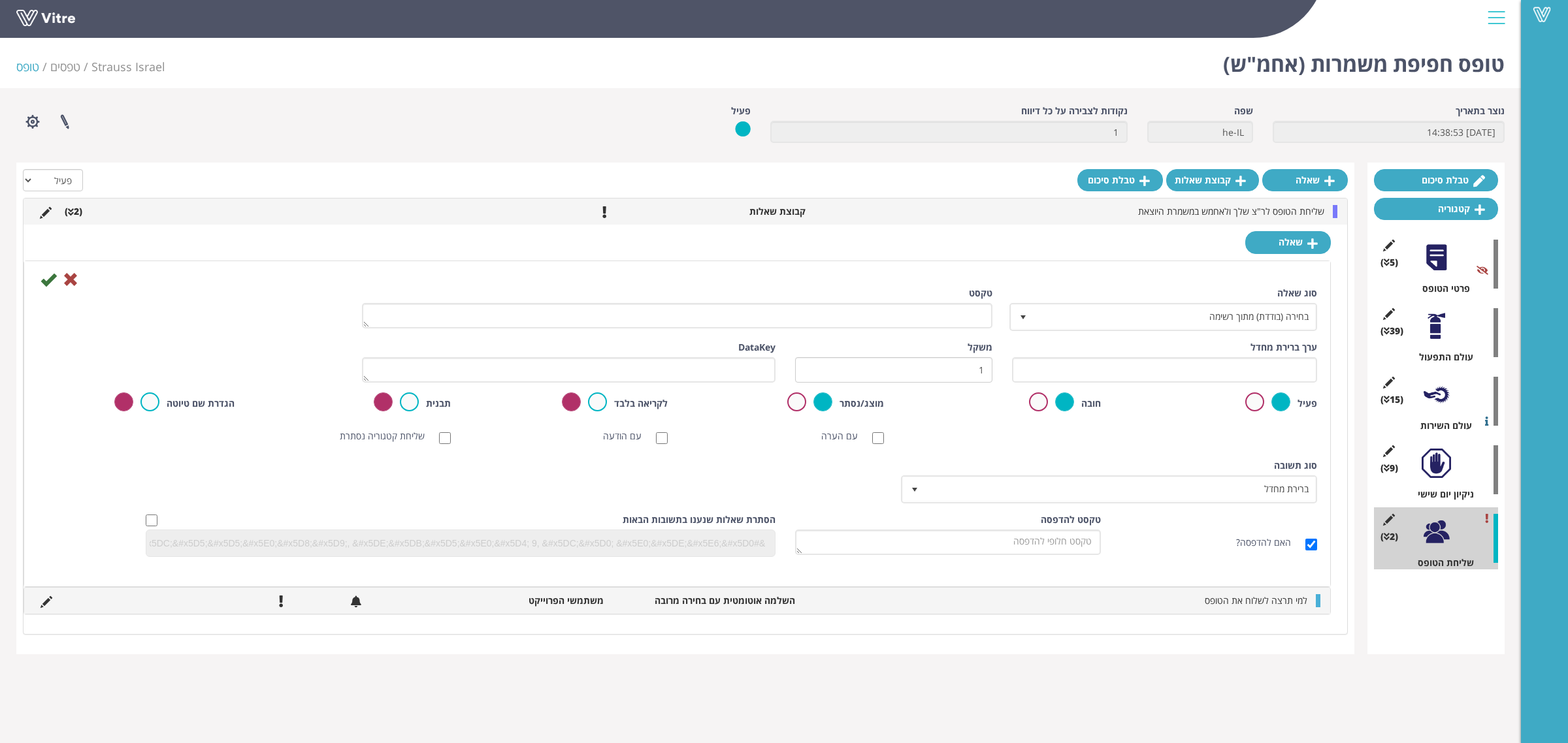
click at [1024, 404] on div "חובה" at bounding box center [1002, 403] width 197 height 21
click at [1180, 318] on span "בחירה (בודדת) מתוך רשימה" at bounding box center [1175, 317] width 282 height 24
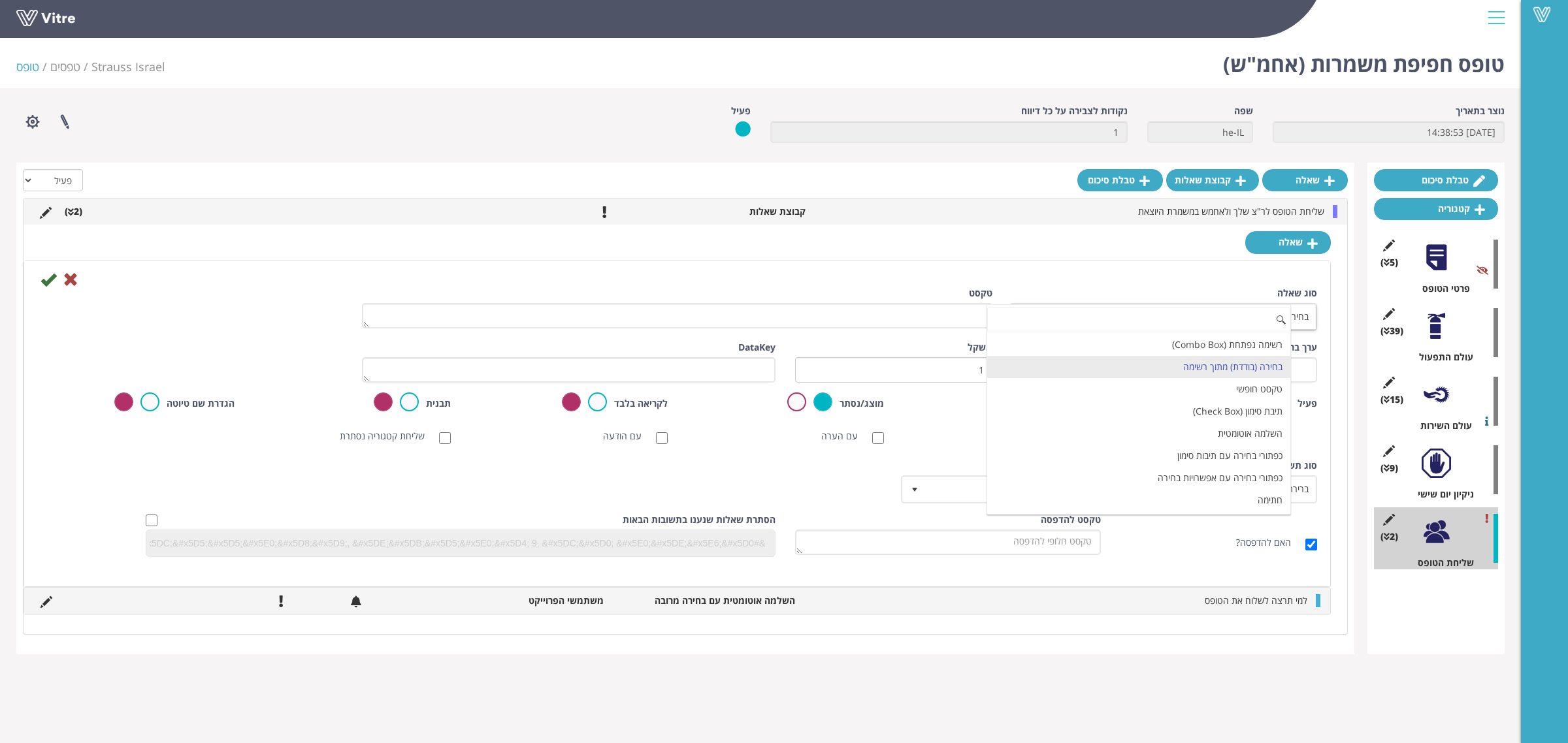
click at [1002, 294] on div "סוג שאלה בחירה (בודדת) מתוך רשימה 3" at bounding box center [1164, 313] width 325 height 54
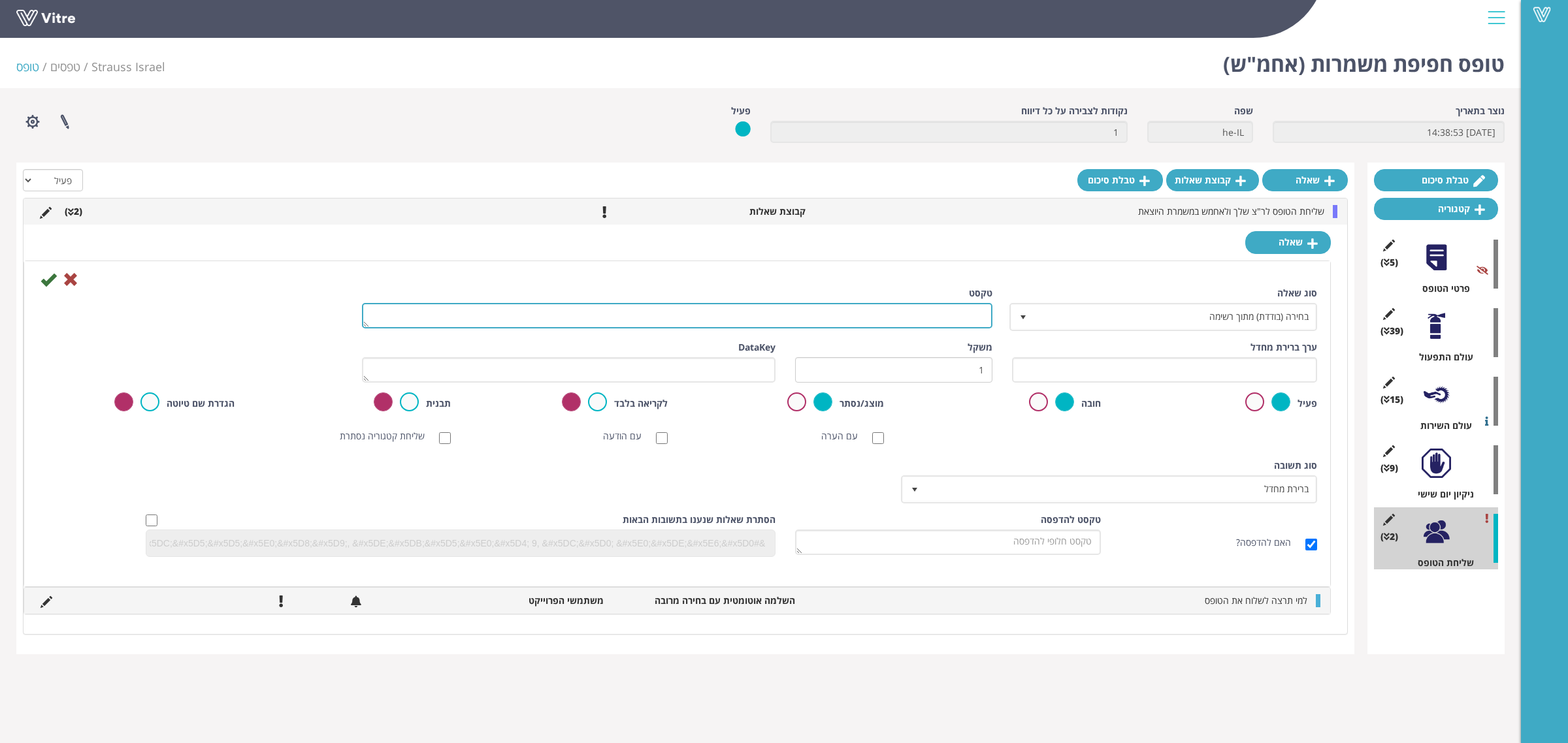
click at [935, 315] on textarea "טקסט" at bounding box center [677, 316] width 631 height 25
type textarea "עם מי בוצע הסיור?"
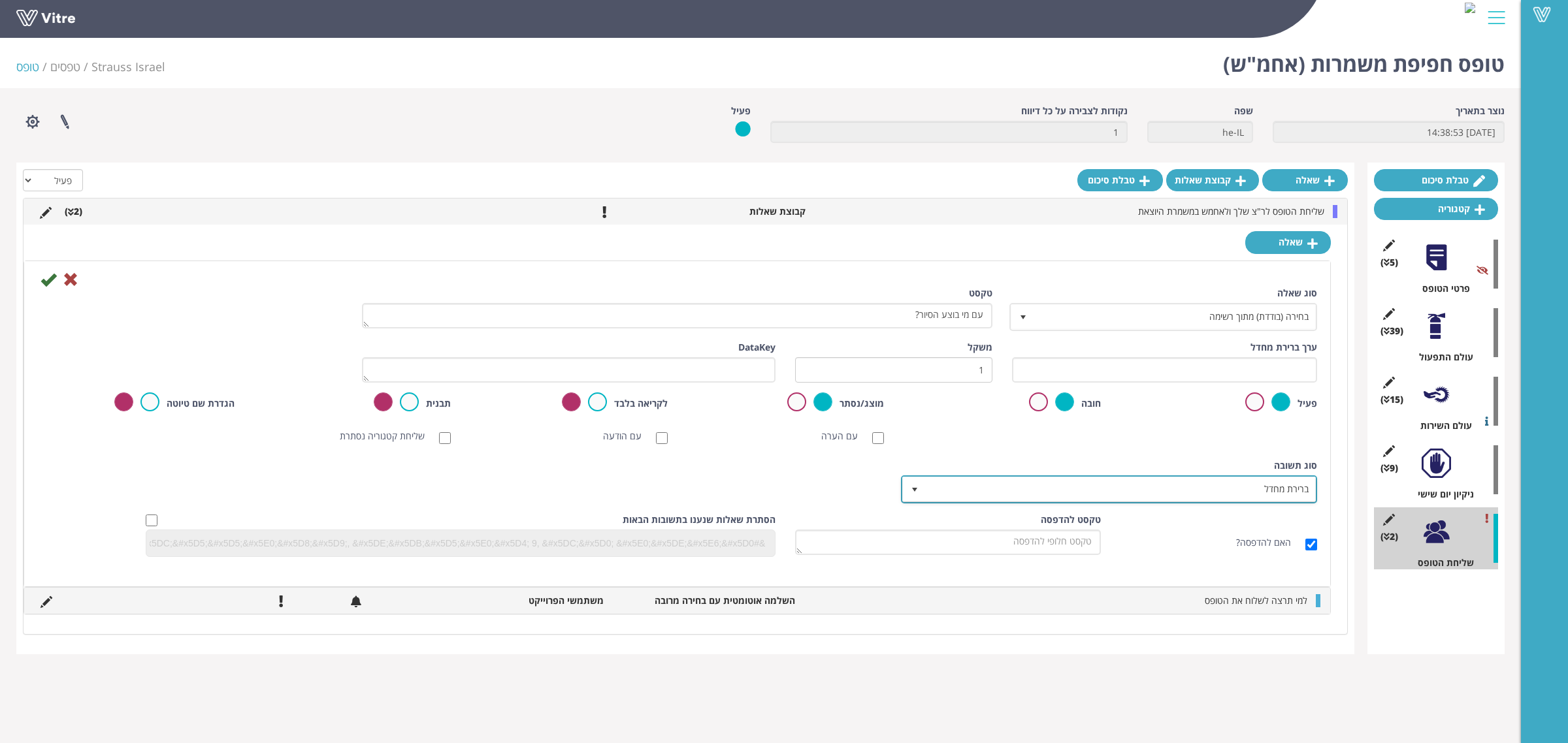
click at [977, 482] on span "ברירת מחדל" at bounding box center [1121, 489] width 390 height 24
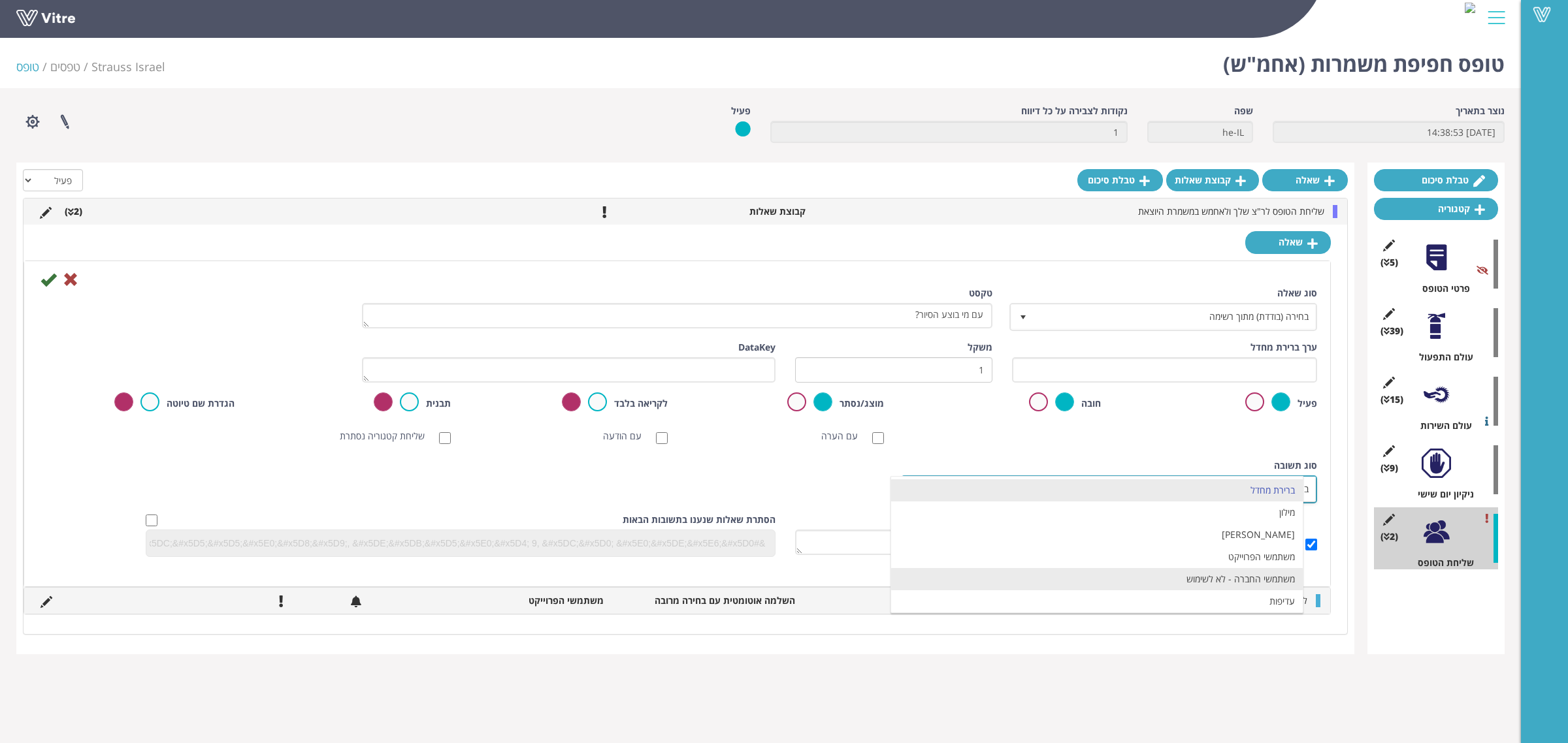
click at [1061, 577] on li "משתמשי החברה - לא לשימוש" at bounding box center [1097, 580] width 412 height 22
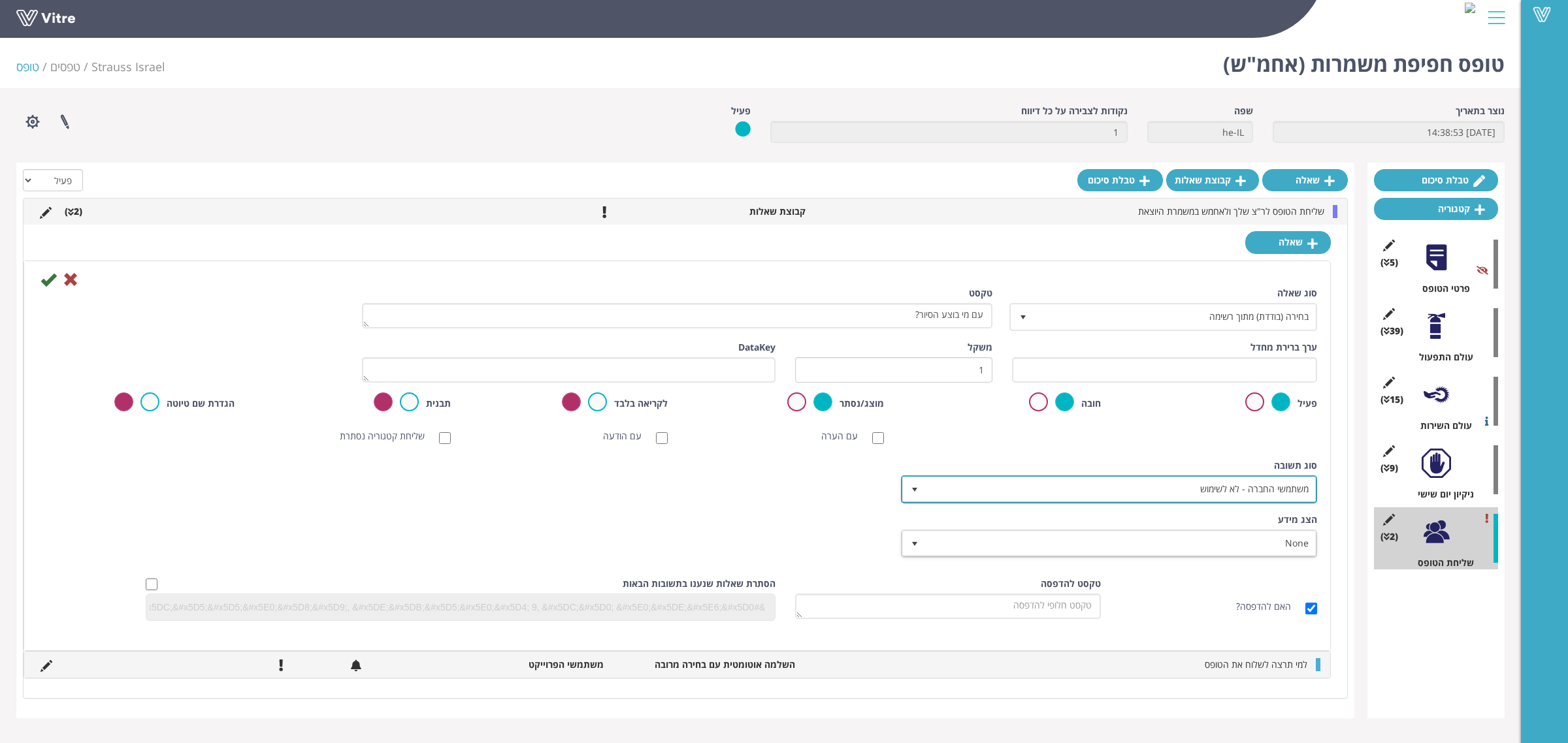
click at [1052, 500] on span "משתמשי החברה - לא לשימוש" at bounding box center [1121, 489] width 390 height 24
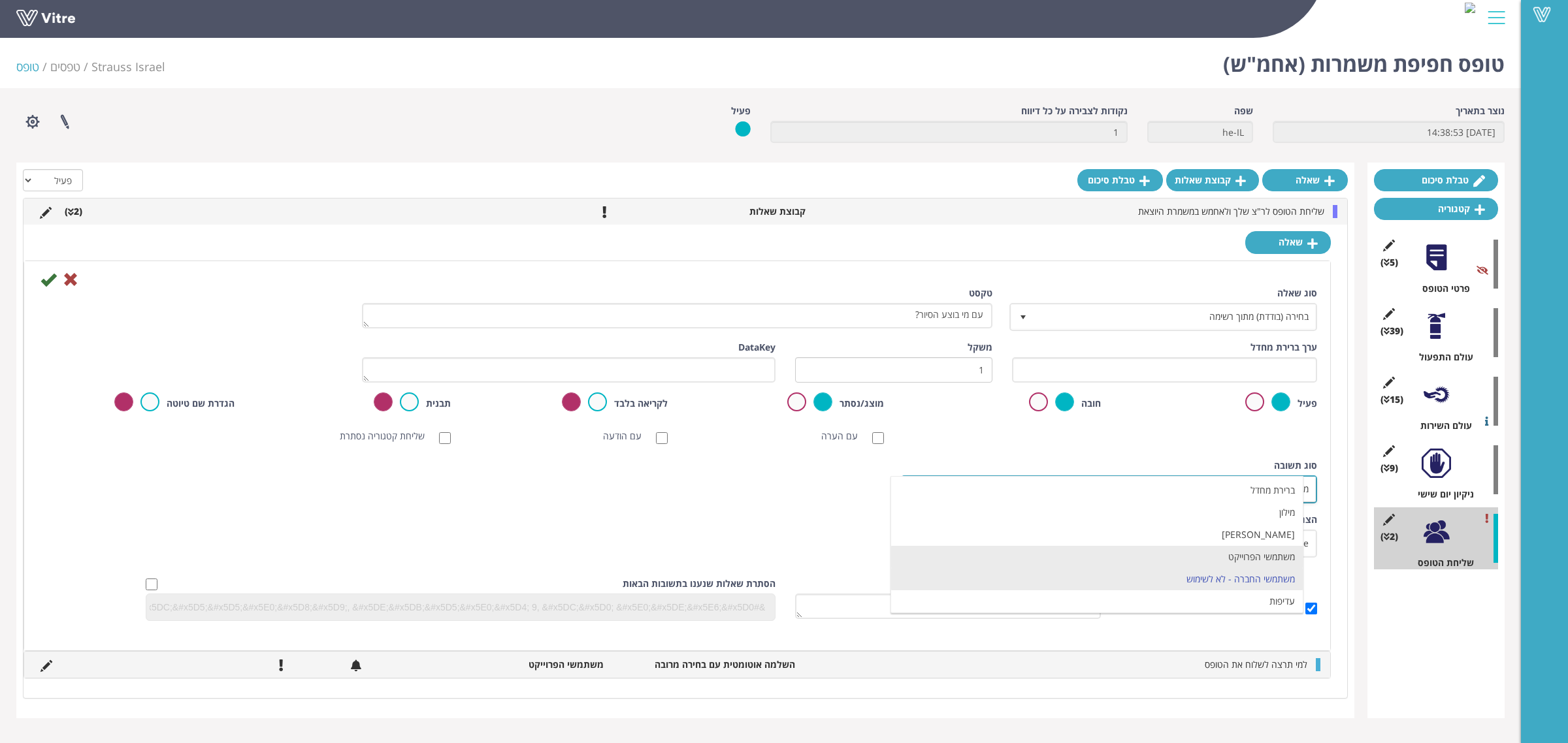
click at [1196, 556] on li "משתמשי הפרוייקט" at bounding box center [1097, 557] width 412 height 22
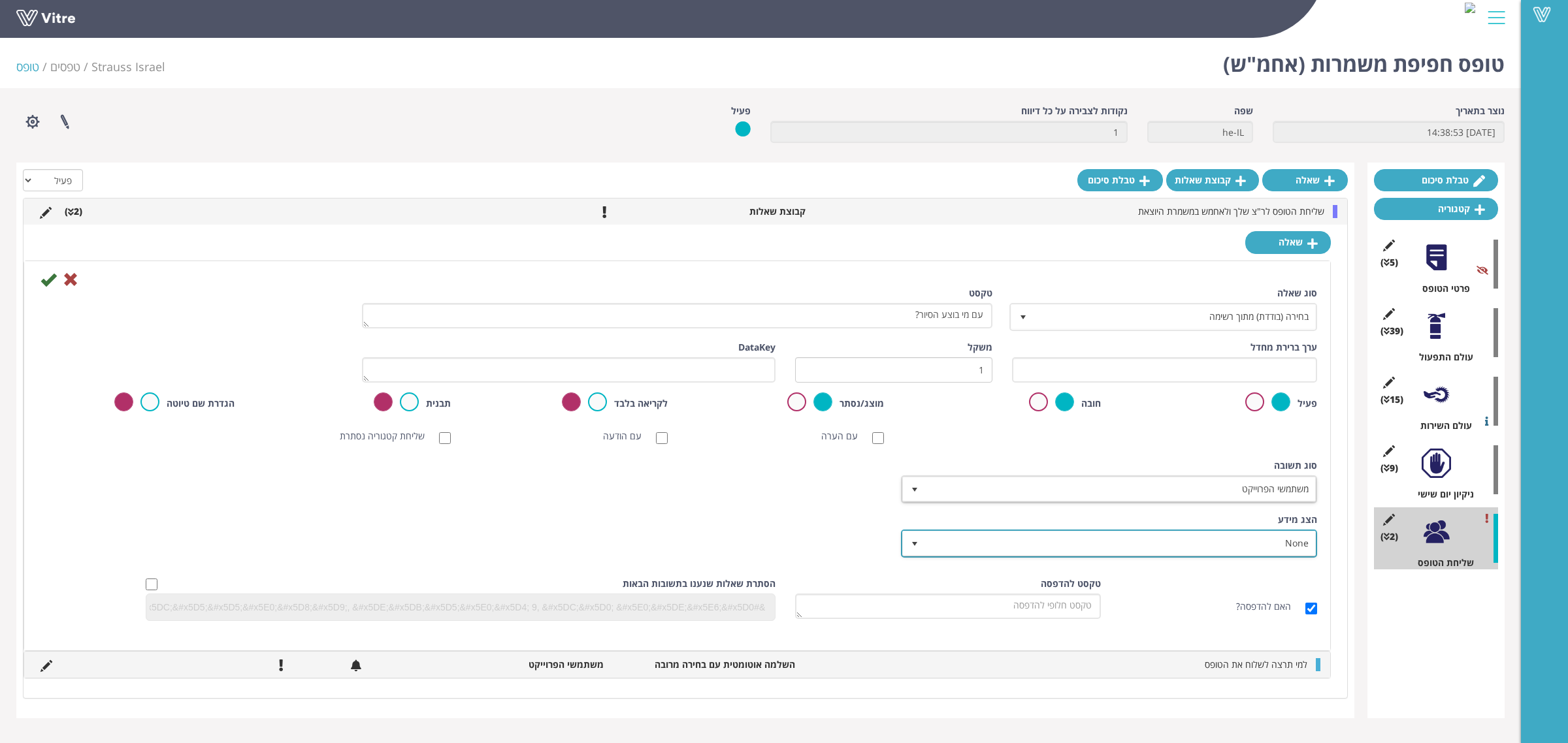
click at [1024, 546] on span "None" at bounding box center [1121, 543] width 390 height 24
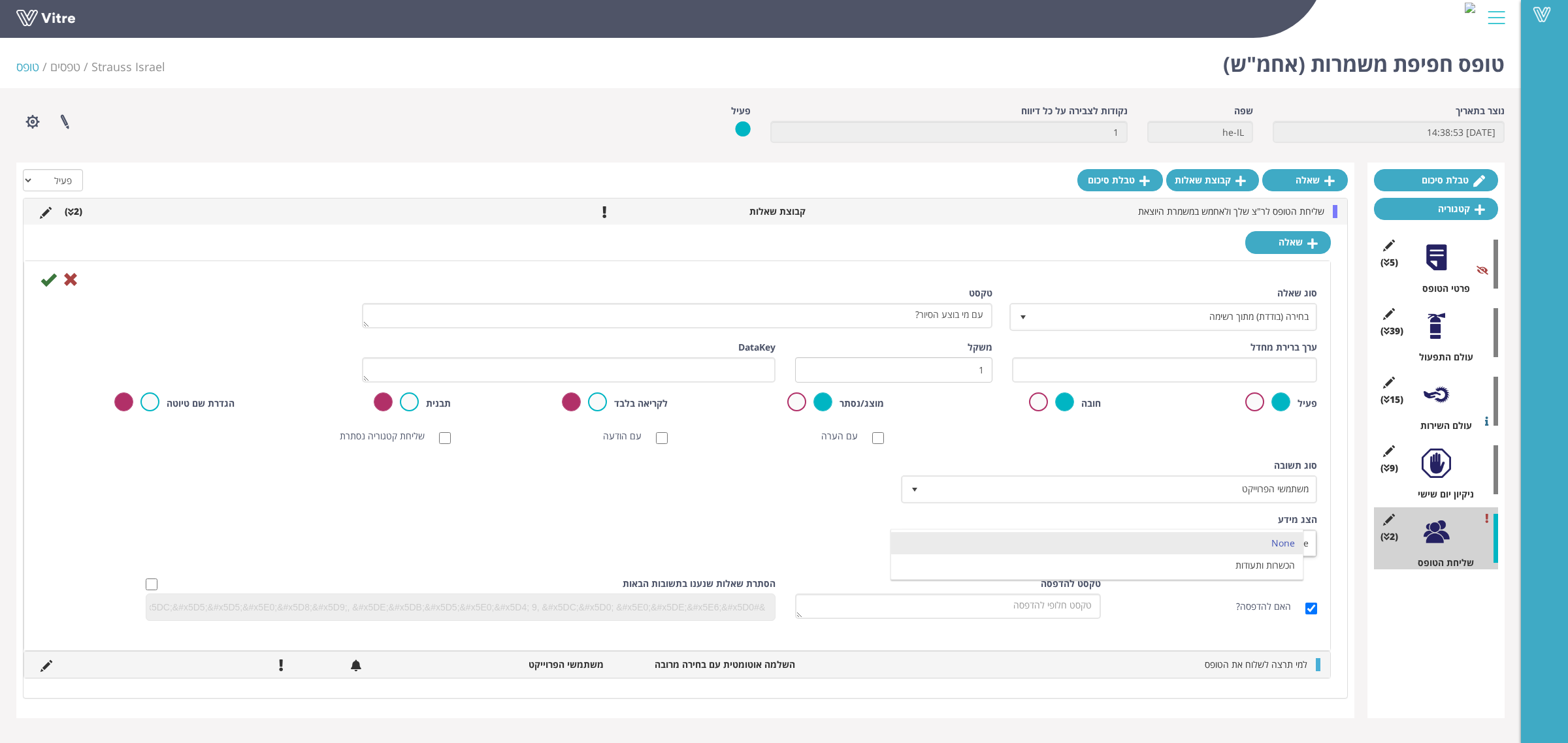
click at [805, 537] on div "הצג מידע None 0 תעודות והכשרות הגבל בחירה לפי תקינות המידע" at bounding box center [677, 540] width 1300 height 54
click at [41, 286] on icon at bounding box center [48, 279] width 16 height 16
